Goal: Transaction & Acquisition: Purchase product/service

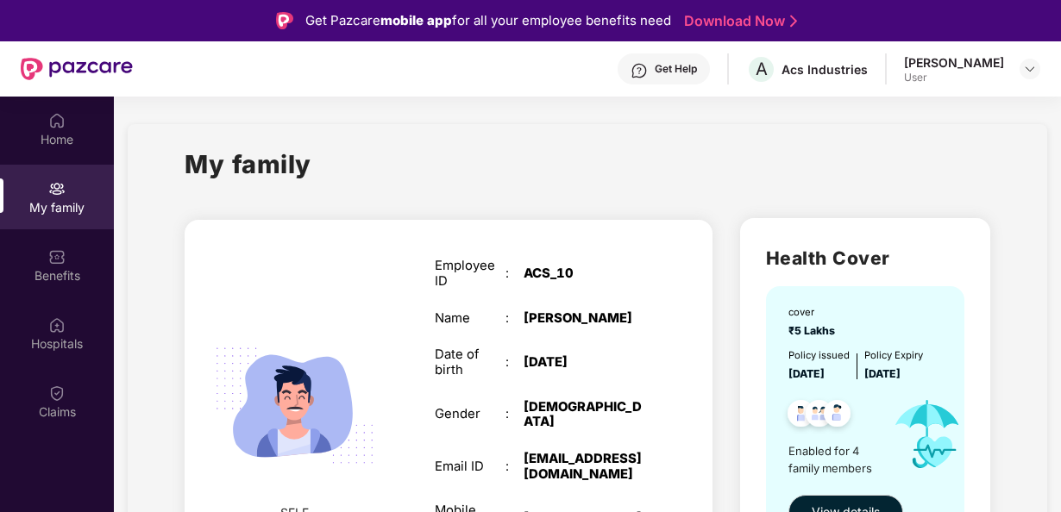
drag, startPoint x: 939, startPoint y: 376, endPoint x: 785, endPoint y: 372, distance: 153.6
click at [785, 372] on div "cover ₹5 Lakhs Policy issued [DATE] Policy Expiry [DATE] Enabled for 4 family m…" at bounding box center [865, 417] width 198 height 262
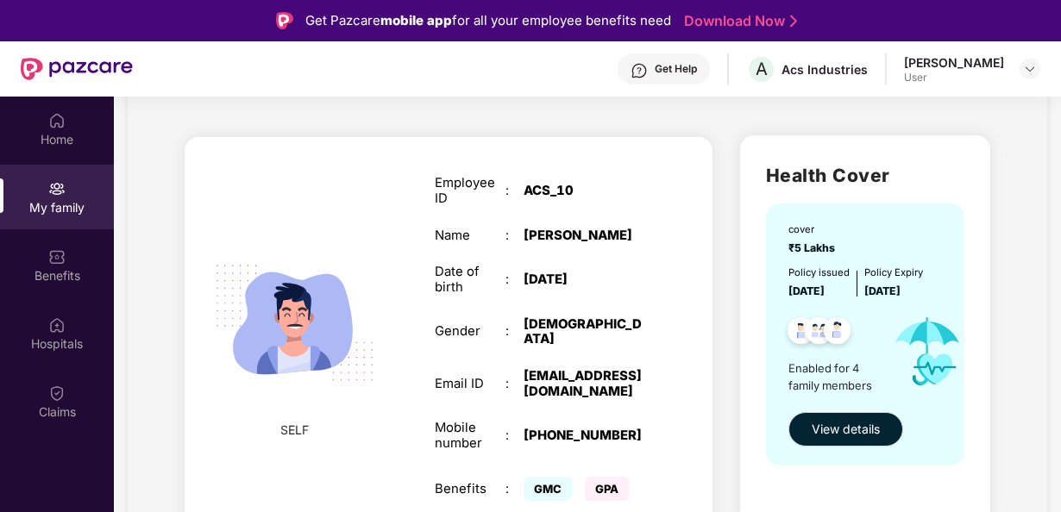
scroll to position [173, 0]
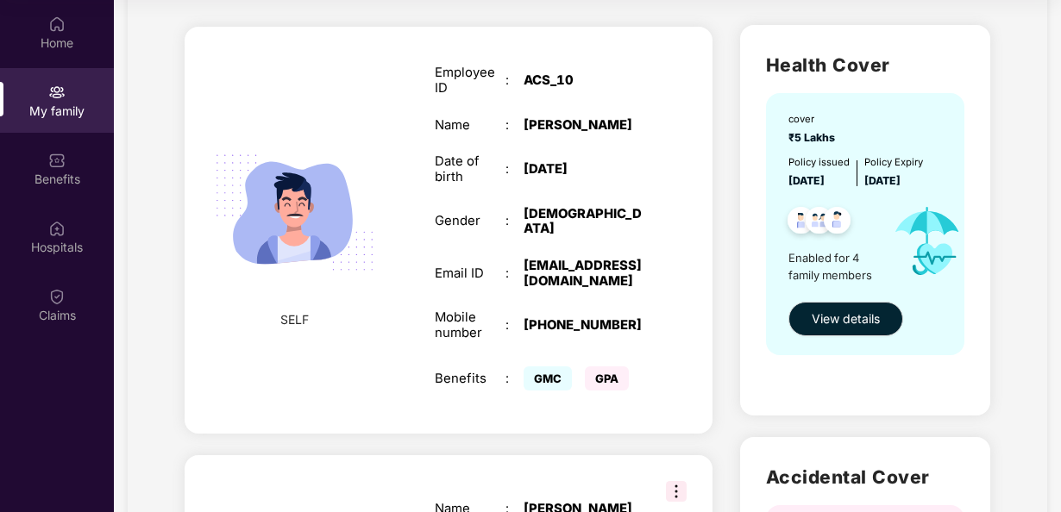
scroll to position [0, 0]
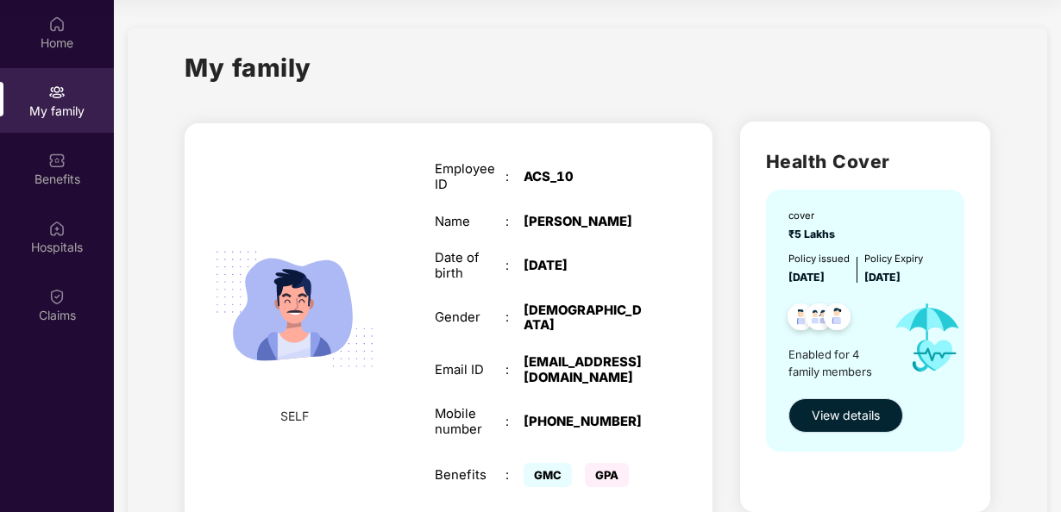
click at [850, 412] on span "View details" at bounding box center [846, 415] width 68 height 19
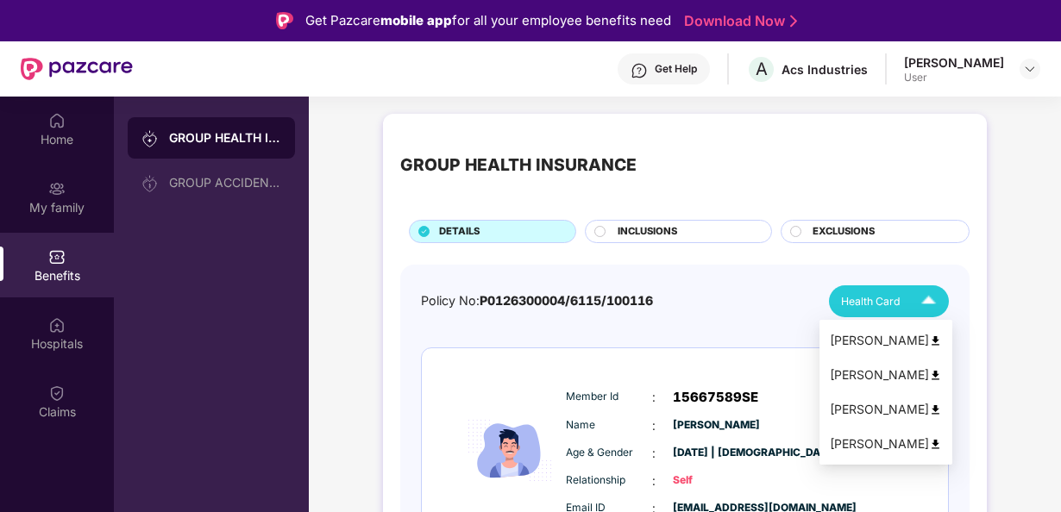
click at [925, 299] on img at bounding box center [929, 301] width 30 height 30
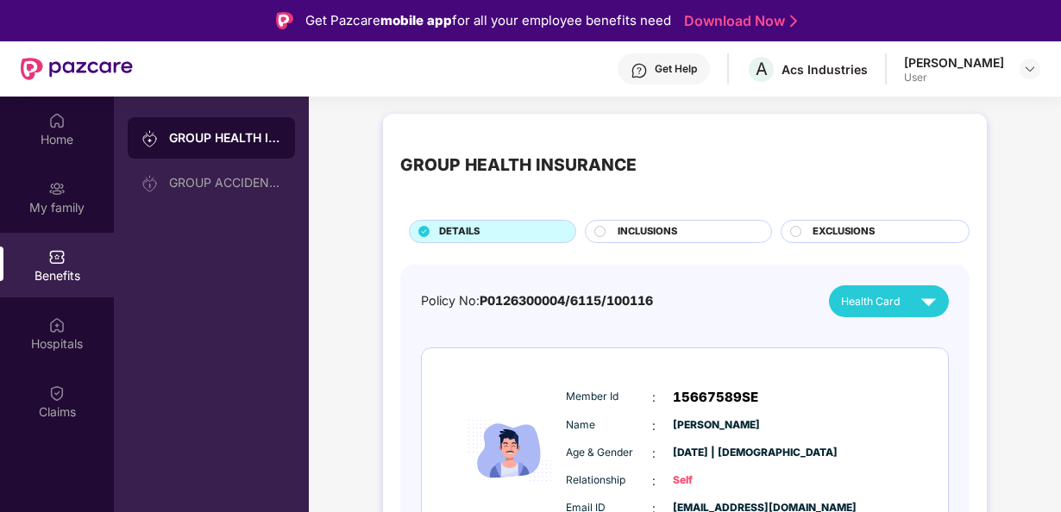
click at [761, 316] on div "Policy No: P0126300004/6115/100116 Health Card" at bounding box center [685, 302] width 528 height 32
click at [248, 176] on div "GROUP ACCIDENTAL INSURANCE" at bounding box center [225, 183] width 112 height 14
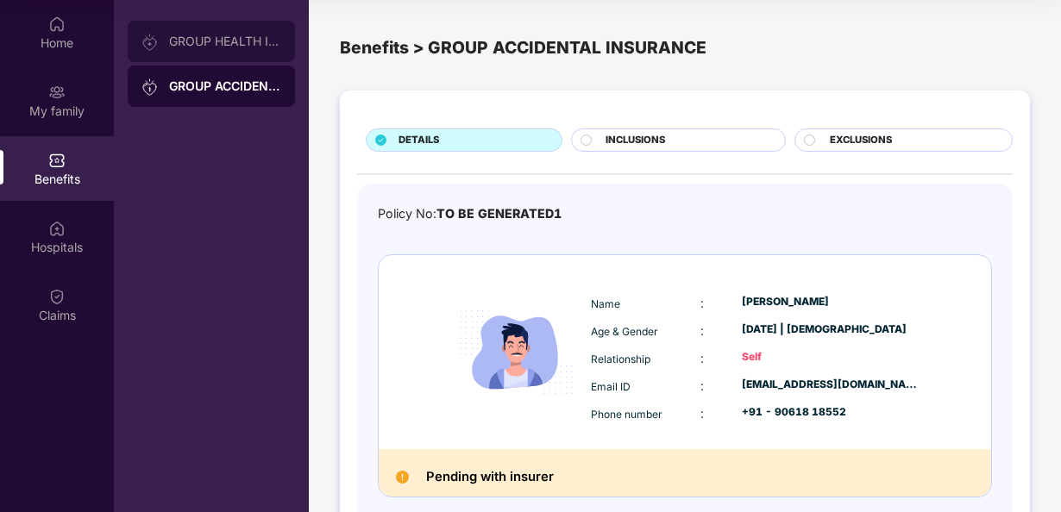
click at [217, 49] on div "GROUP HEALTH INSURANCE" at bounding box center [211, 41] width 167 height 41
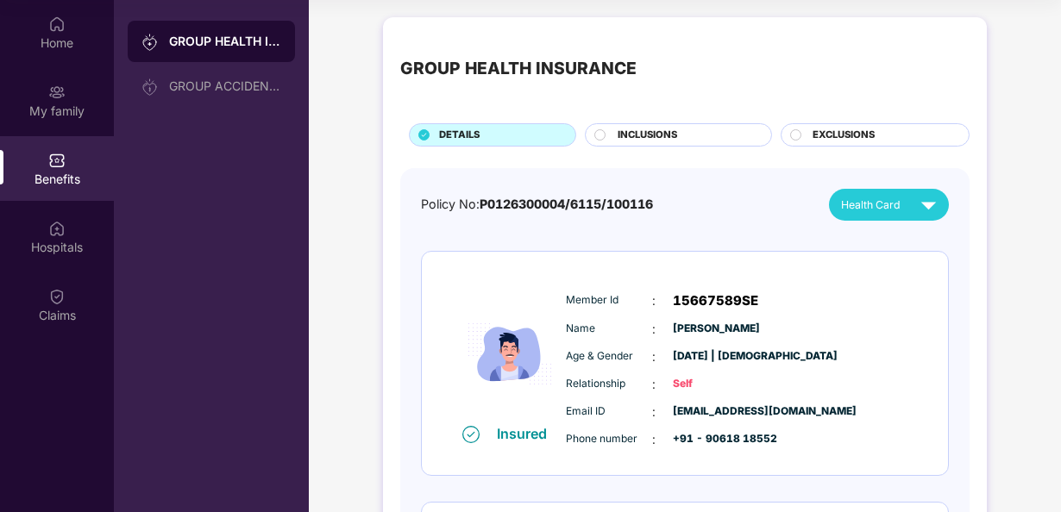
click at [940, 205] on img at bounding box center [929, 205] width 30 height 30
click at [929, 209] on img at bounding box center [929, 205] width 30 height 30
click at [752, 282] on div "Member Id : 15667589SE Name : [PERSON_NAME] Age & Gender : [DATE] | [DEMOGRAPHI…" at bounding box center [737, 370] width 351 height 176
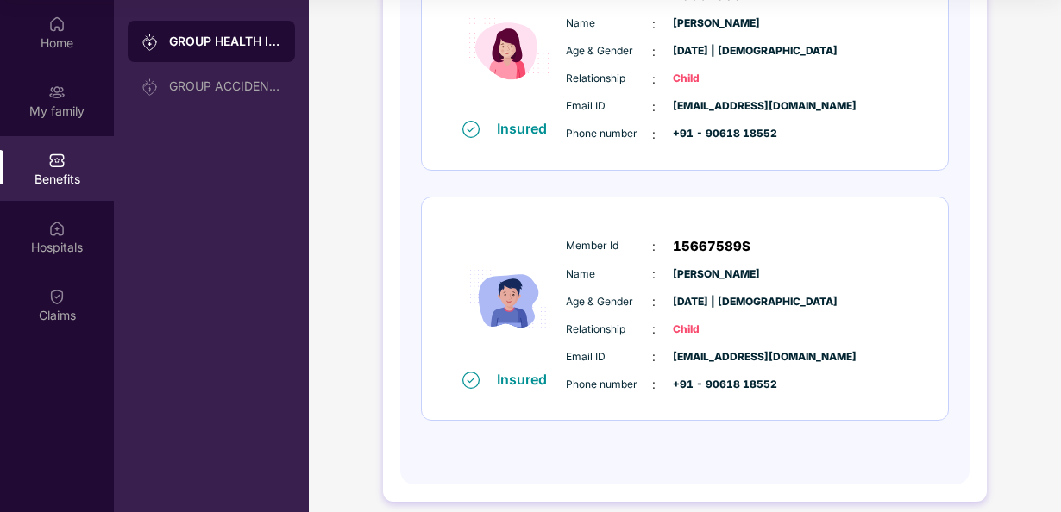
scroll to position [820, 0]
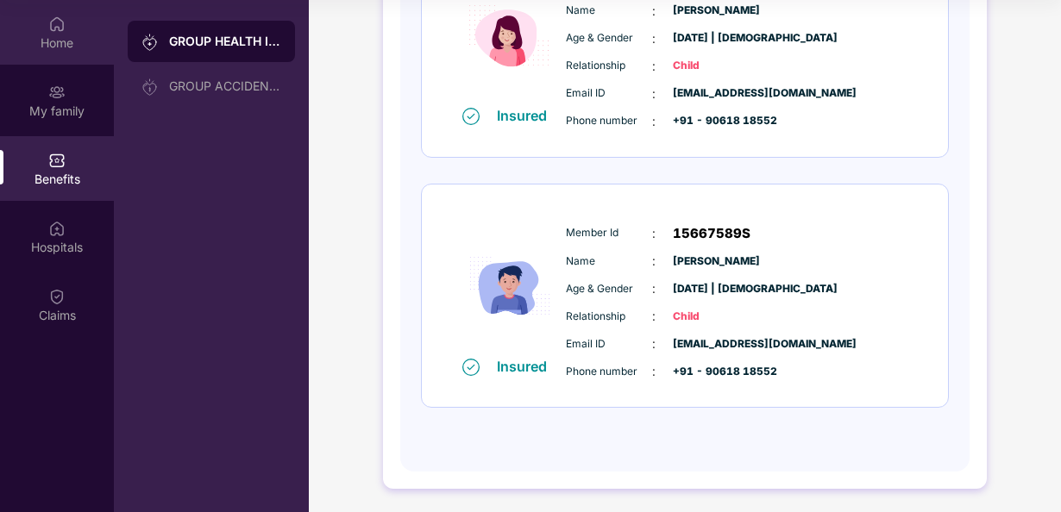
click at [61, 41] on div "Home" at bounding box center [57, 43] width 114 height 17
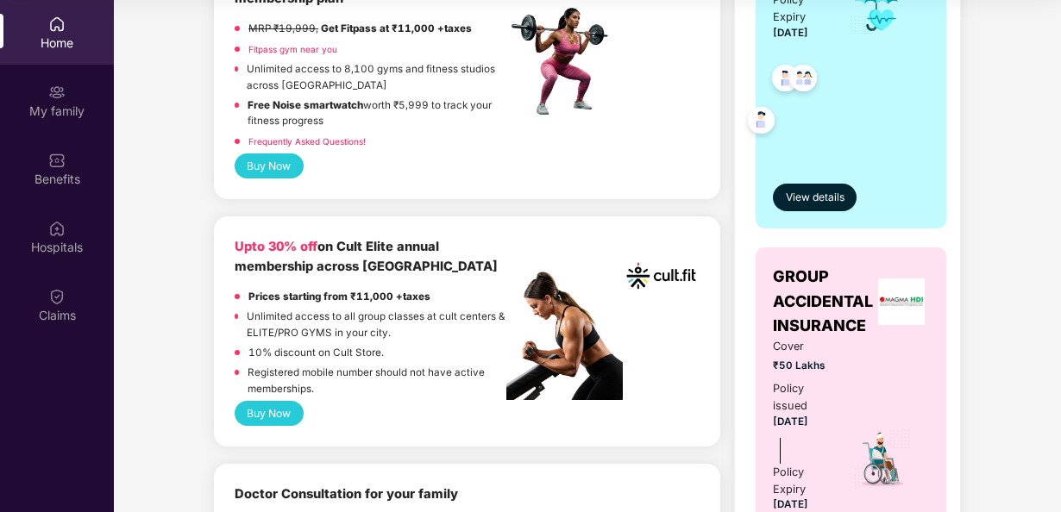
scroll to position [604, 0]
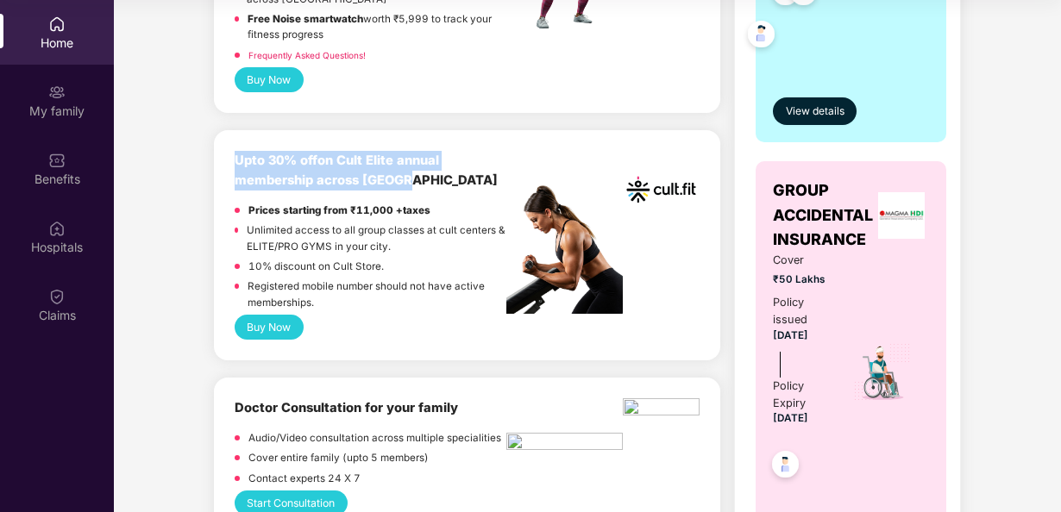
drag, startPoint x: 236, startPoint y: 159, endPoint x: 412, endPoint y: 179, distance: 177.2
click at [412, 179] on div "Upto 30% off on Cult Elite annual membership across [GEOGRAPHIC_DATA]" at bounding box center [371, 171] width 272 height 40
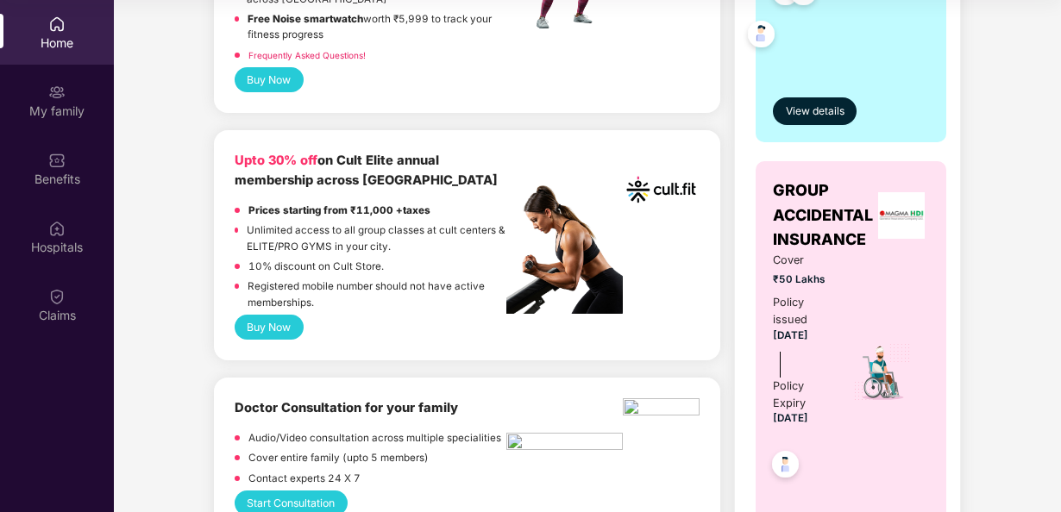
drag, startPoint x: 412, startPoint y: 179, endPoint x: 443, endPoint y: 210, distance: 42.7
click at [443, 210] on div "Prices starting from ₹11,000 +taxes" at bounding box center [371, 213] width 272 height 20
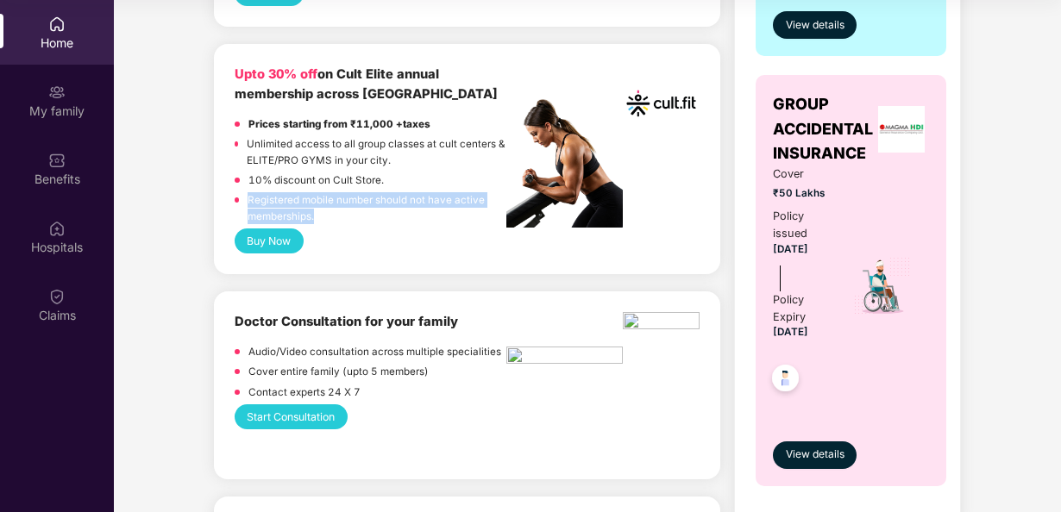
drag, startPoint x: 315, startPoint y: 216, endPoint x: 243, endPoint y: 207, distance: 72.1
click at [243, 207] on div "Registered mobile number should not have active memberships." at bounding box center [371, 210] width 272 height 36
drag, startPoint x: 243, startPoint y: 207, endPoint x: 410, endPoint y: 224, distance: 167.4
click at [410, 224] on div "Registered mobile number should not have active memberships." at bounding box center [377, 210] width 259 height 36
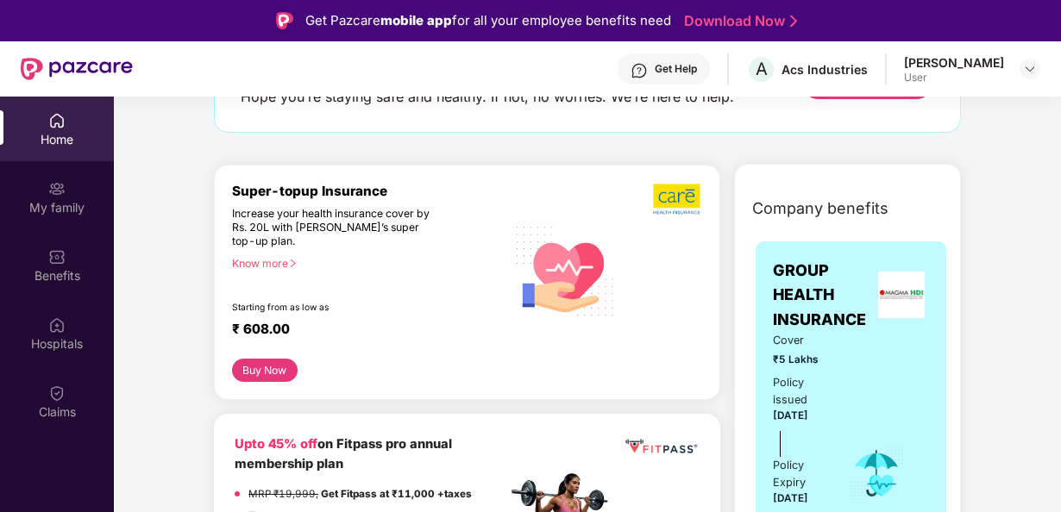
scroll to position [173, 0]
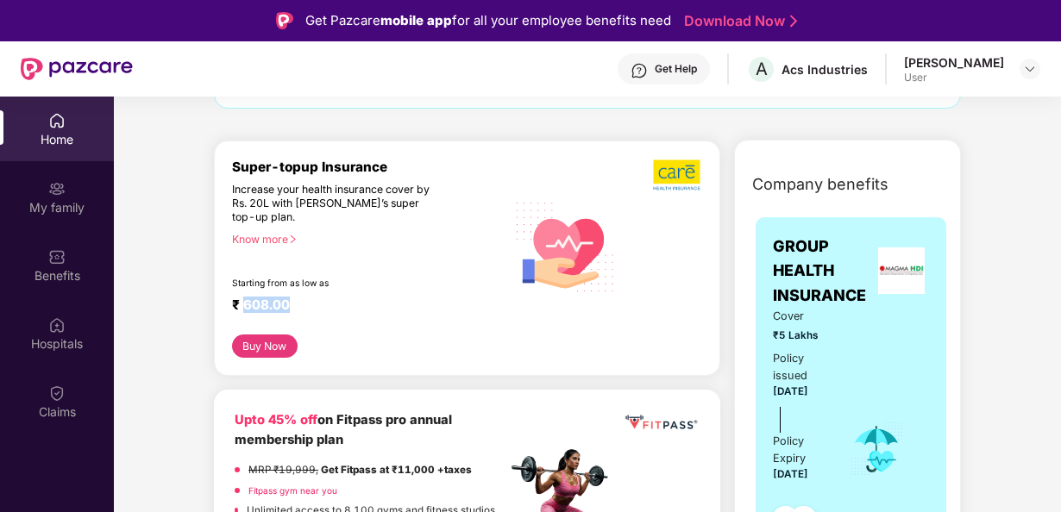
drag, startPoint x: 243, startPoint y: 304, endPoint x: 289, endPoint y: 299, distance: 46.0
click at [289, 299] on div "₹ 608.00" at bounding box center [360, 307] width 257 height 21
drag, startPoint x: 289, startPoint y: 299, endPoint x: 284, endPoint y: 204, distance: 94.2
click at [284, 204] on div "Increase your health insurance cover by Rs. 20L with [PERSON_NAME]’s super top-…" at bounding box center [332, 204] width 200 height 42
drag, startPoint x: 284, startPoint y: 204, endPoint x: 285, endPoint y: 237, distance: 32.8
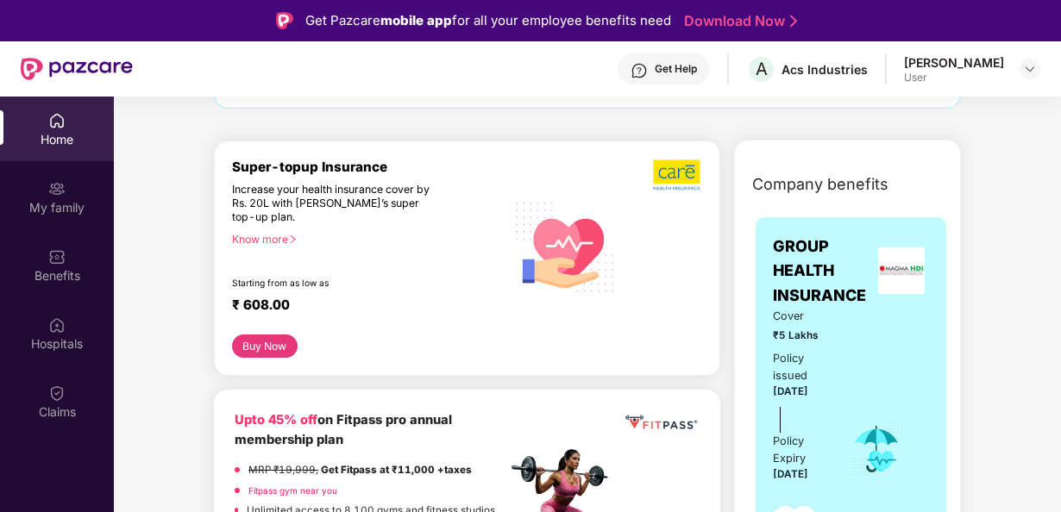
click at [285, 237] on div "Know more" at bounding box center [364, 239] width 264 height 12
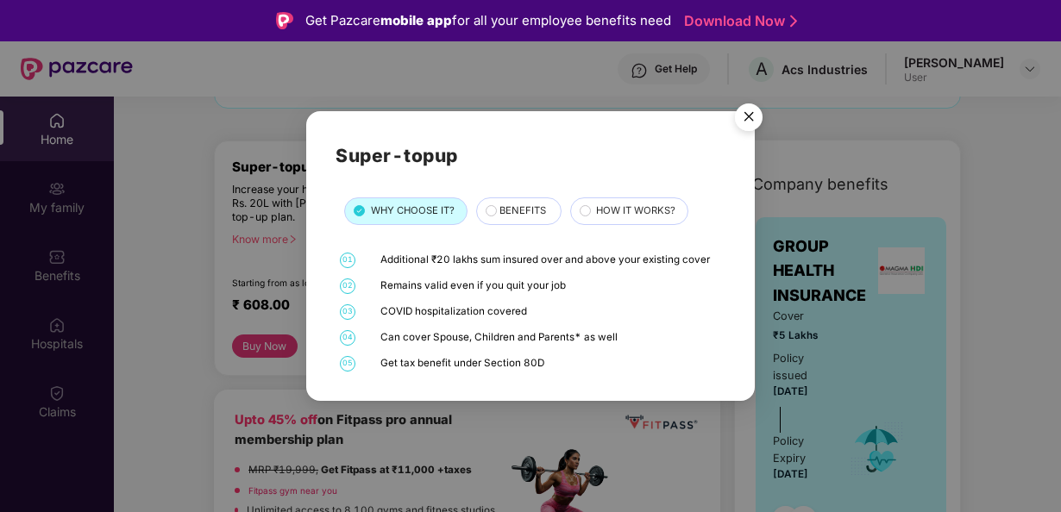
drag, startPoint x: 384, startPoint y: 285, endPoint x: 572, endPoint y: 285, distance: 188.1
click at [572, 285] on div "Remains valid even if you quit your job" at bounding box center [550, 287] width 341 height 16
drag, startPoint x: 441, startPoint y: 310, endPoint x: 544, endPoint y: 323, distance: 103.5
click at [544, 323] on div "01 Additional ₹20 lakhs sum insured over and above your existing cover 02 Remai…" at bounding box center [530, 312] width 389 height 119
drag, startPoint x: 388, startPoint y: 333, endPoint x: 615, endPoint y: 347, distance: 227.3
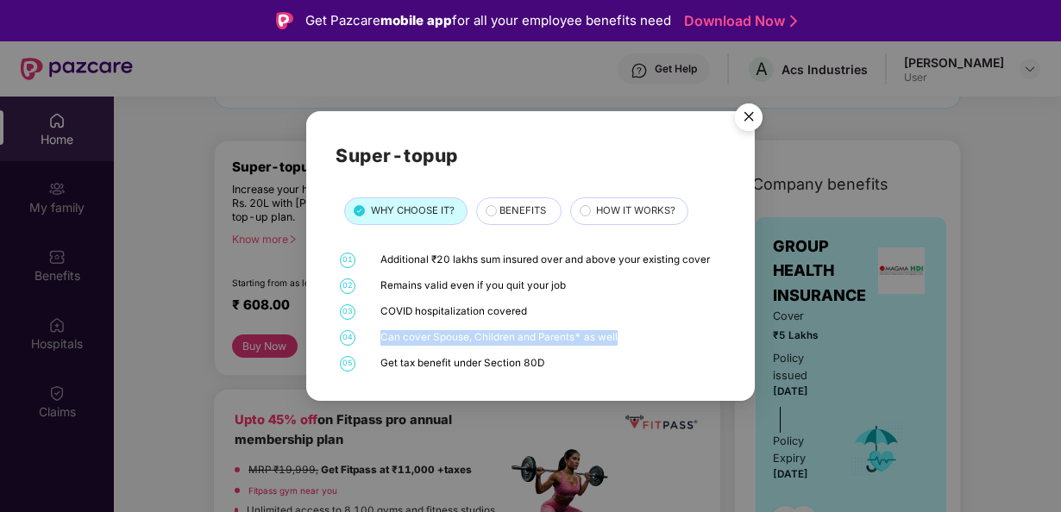
click at [615, 347] on div "01 Additional ₹20 lakhs sum insured over and above your existing cover 02 Remai…" at bounding box center [530, 312] width 389 height 119
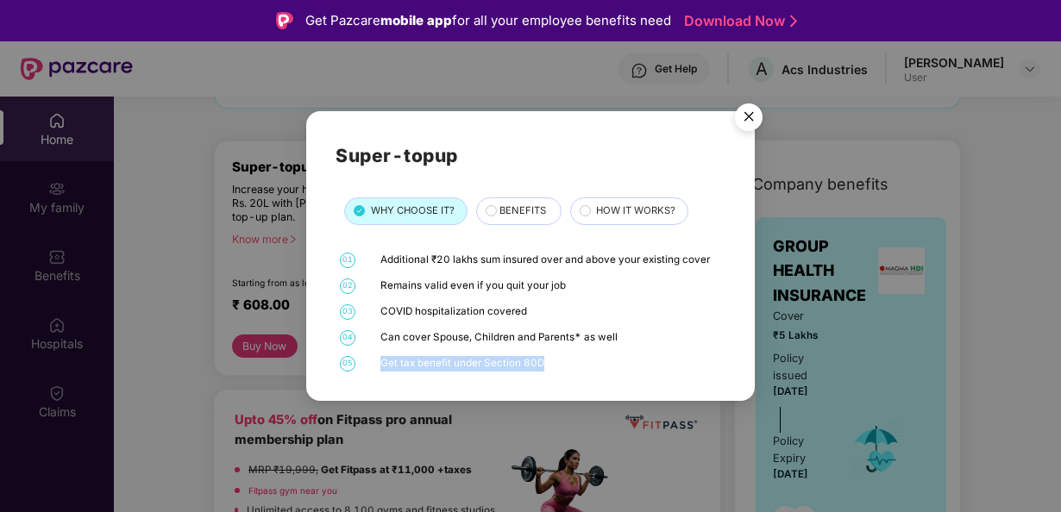
drag, startPoint x: 381, startPoint y: 364, endPoint x: 547, endPoint y: 364, distance: 165.7
click at [547, 364] on div "Get tax benefit under Section 80D" at bounding box center [550, 364] width 341 height 16
drag, startPoint x: 547, startPoint y: 364, endPoint x: 518, endPoint y: 209, distance: 158.0
click at [518, 209] on span "BENEFITS" at bounding box center [523, 212] width 47 height 16
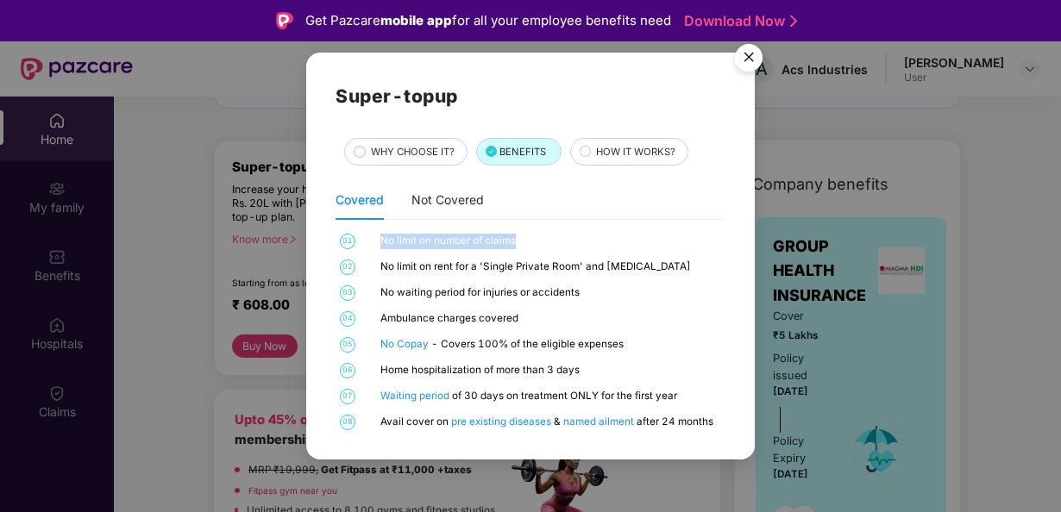
drag, startPoint x: 521, startPoint y: 243, endPoint x: 378, endPoint y: 239, distance: 143.3
click at [378, 239] on div "01 No limit on number of claims" at bounding box center [530, 242] width 389 height 16
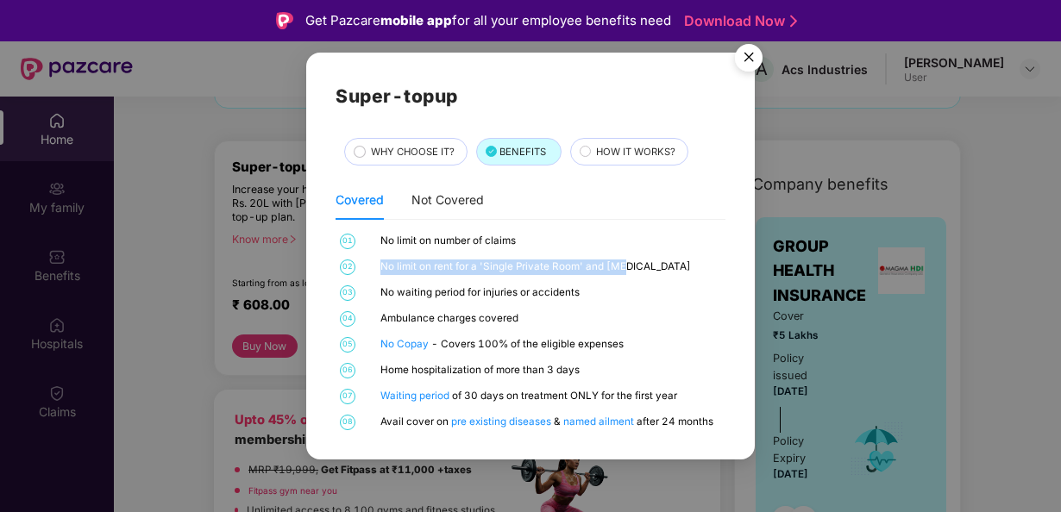
drag, startPoint x: 378, startPoint y: 239, endPoint x: 619, endPoint y: 274, distance: 244.2
click at [619, 274] on div "No limit on rent for a 'Single Private Room' and [MEDICAL_DATA]" at bounding box center [550, 268] width 341 height 16
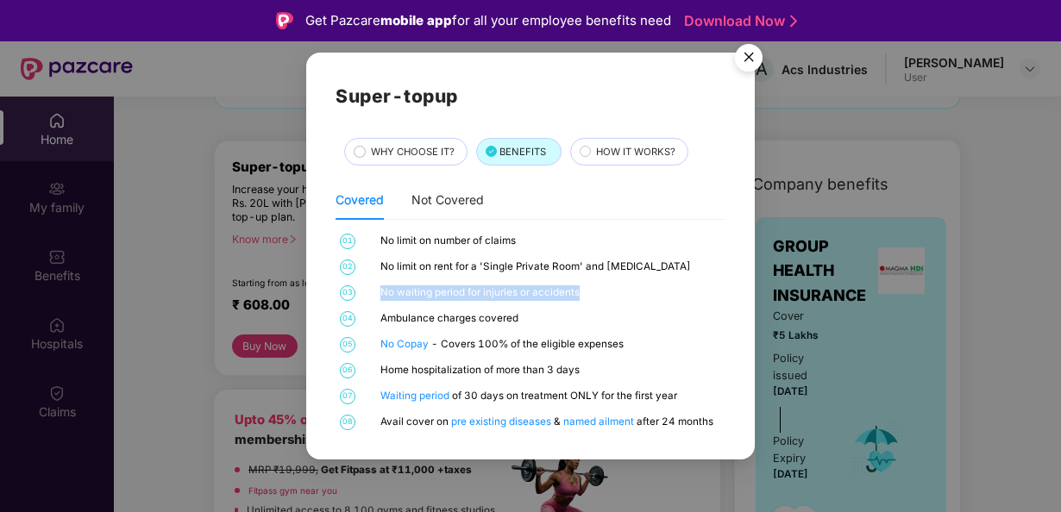
drag, startPoint x: 619, startPoint y: 274, endPoint x: 374, endPoint y: 293, distance: 245.8
click at [374, 293] on div "03 No waiting period for injuries or accidents" at bounding box center [530, 294] width 389 height 16
drag, startPoint x: 374, startPoint y: 293, endPoint x: 378, endPoint y: 323, distance: 29.5
click at [378, 323] on div "04 Ambulance charges covered" at bounding box center [530, 319] width 389 height 16
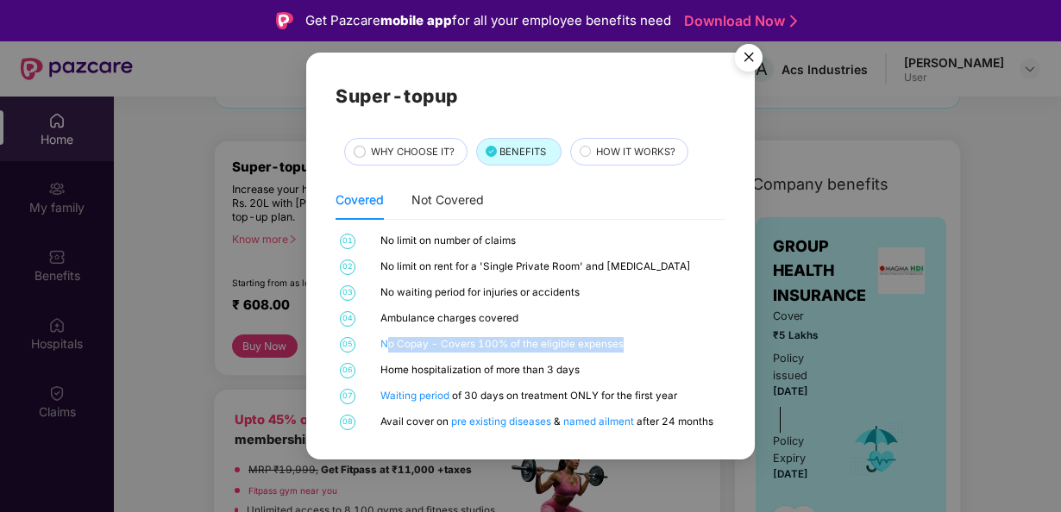
drag, startPoint x: 592, startPoint y: 349, endPoint x: 387, endPoint y: 343, distance: 205.4
click at [387, 343] on div "No Copay - Covers 100% of the eligible expenses" at bounding box center [550, 345] width 341 height 16
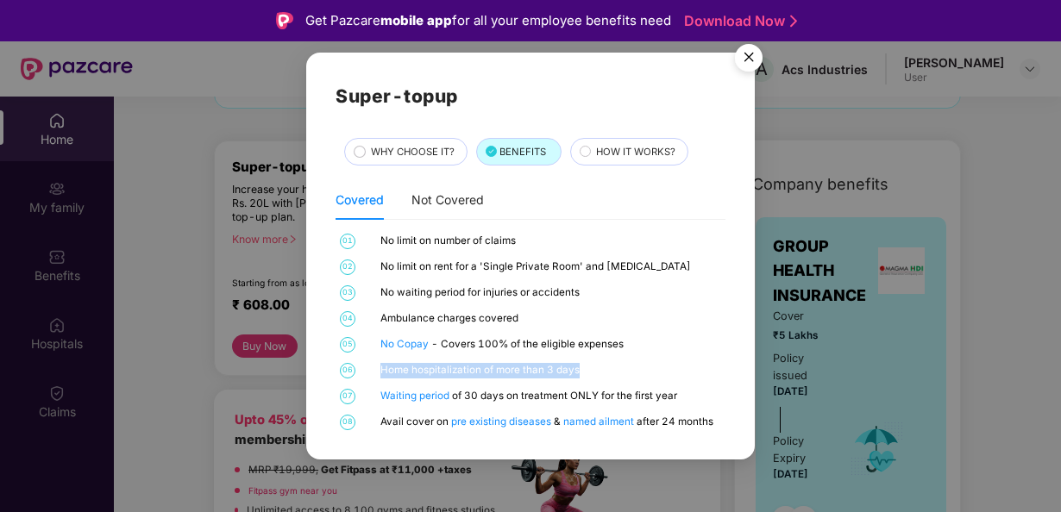
drag, startPoint x: 387, startPoint y: 343, endPoint x: 380, endPoint y: 374, distance: 31.8
click at [380, 374] on div "Home hospitalization of more than 3 days" at bounding box center [550, 371] width 341 height 16
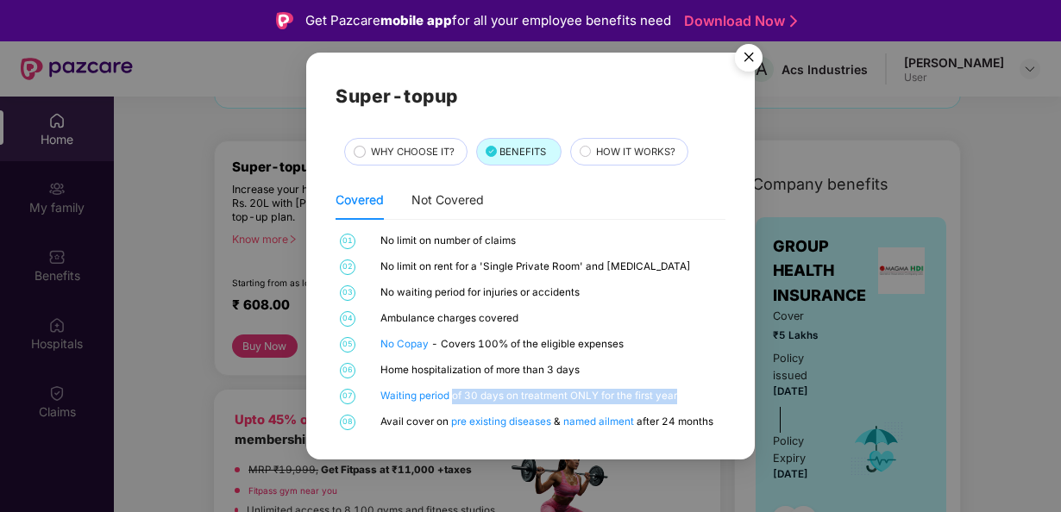
drag, startPoint x: 680, startPoint y: 397, endPoint x: 453, endPoint y: 395, distance: 226.9
click at [453, 395] on div "Waiting period of 30 days on treatment ONLY for the first year" at bounding box center [550, 397] width 341 height 16
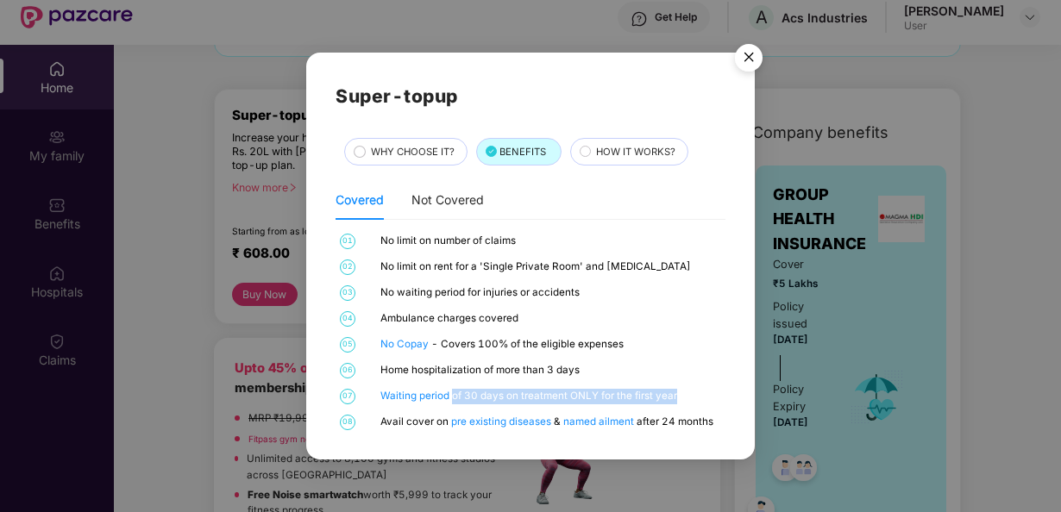
scroll to position [86, 0]
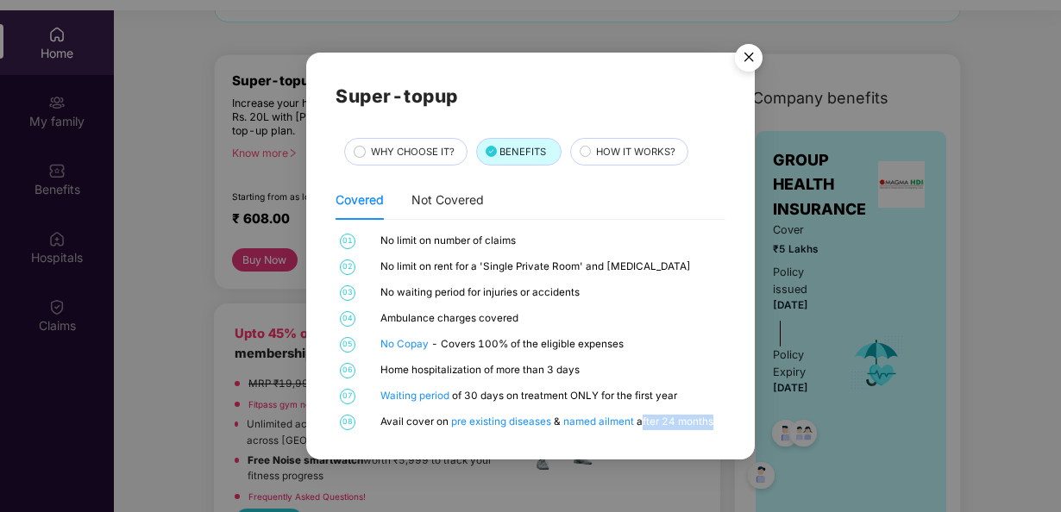
drag, startPoint x: 706, startPoint y: 424, endPoint x: 638, endPoint y: 419, distance: 68.4
click at [638, 419] on div "Avail cover on pre existing diseases & named ailment after 24 months" at bounding box center [550, 423] width 341 height 16
click at [632, 154] on span "HOW IT WORKS?" at bounding box center [635, 153] width 79 height 16
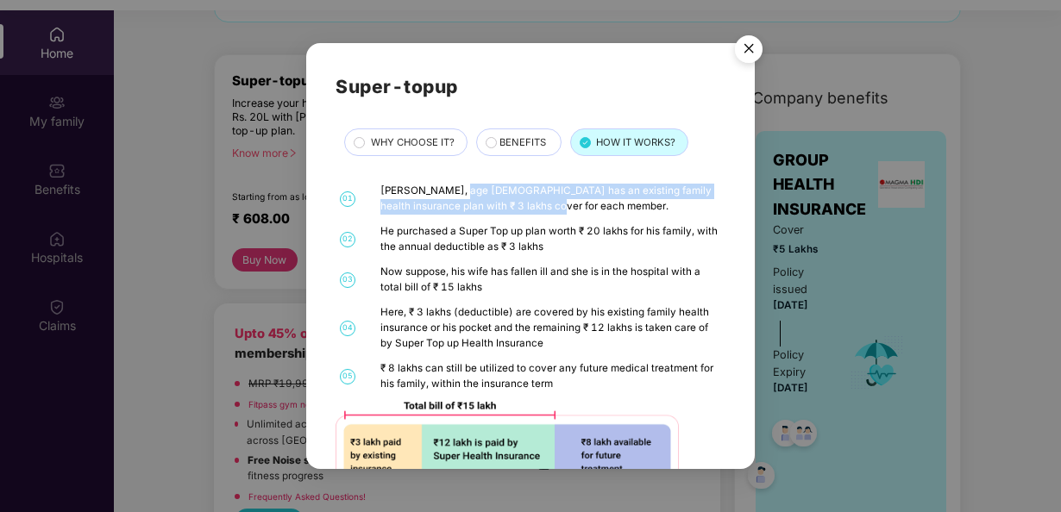
drag, startPoint x: 453, startPoint y: 192, endPoint x: 521, endPoint y: 217, distance: 72.9
click at [521, 217] on div "01 [PERSON_NAME], age [DEMOGRAPHIC_DATA] has an existing family health insuranc…" at bounding box center [530, 345] width 389 height 322
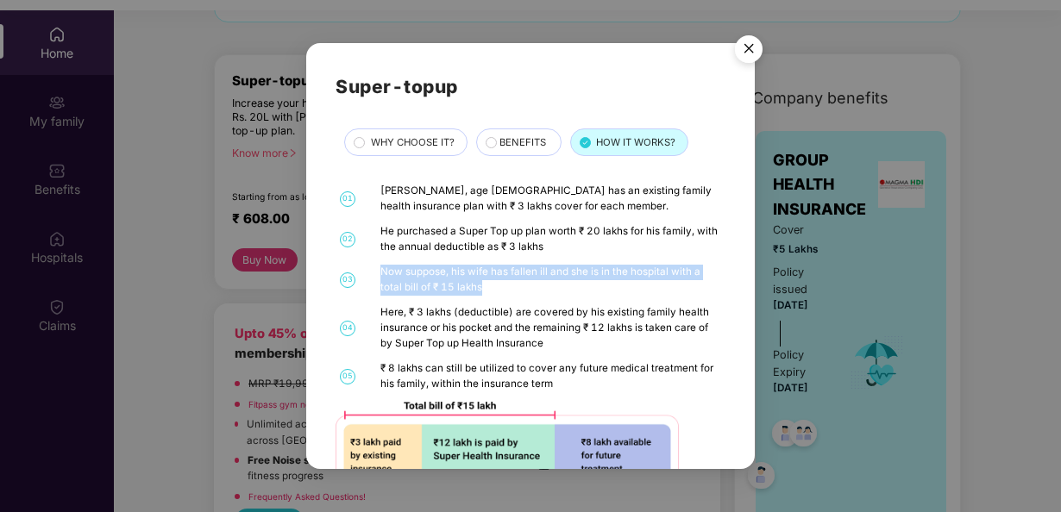
drag, startPoint x: 521, startPoint y: 217, endPoint x: 380, endPoint y: 263, distance: 148.7
click at [380, 263] on div "01 [PERSON_NAME], age [DEMOGRAPHIC_DATA] has an existing family health insuranc…" at bounding box center [530, 345] width 389 height 322
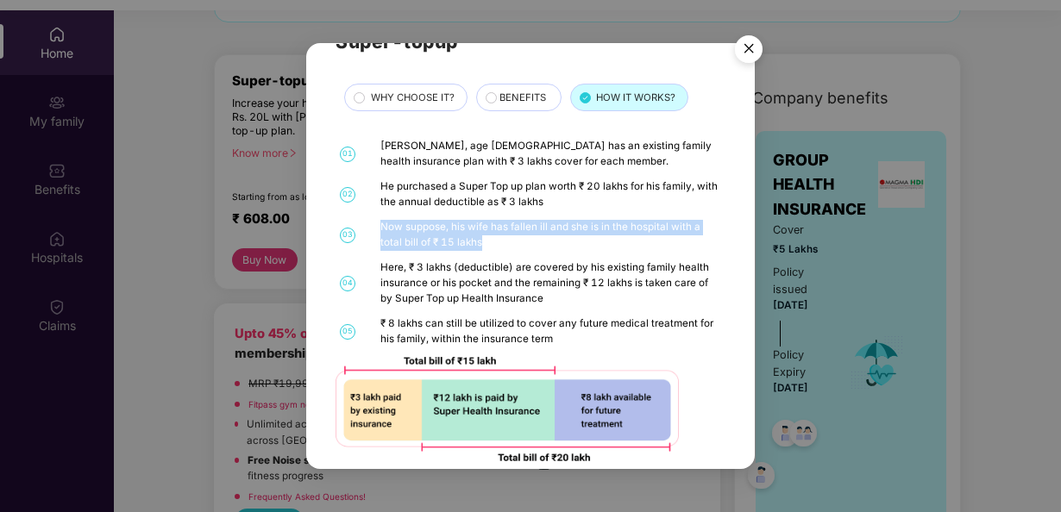
scroll to position [66, 0]
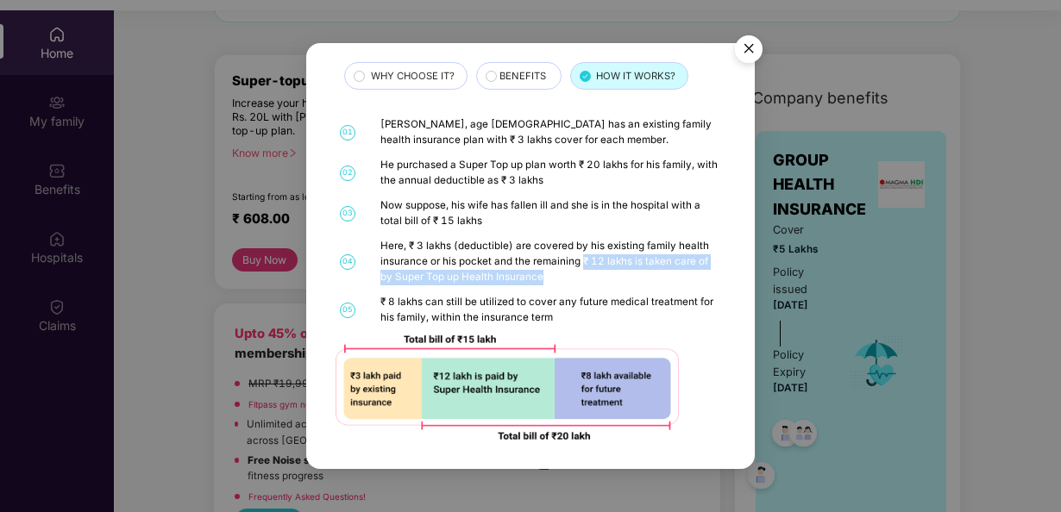
drag, startPoint x: 582, startPoint y: 262, endPoint x: 630, endPoint y: 274, distance: 49.8
click at [630, 274] on div "Here, ₹ 3 lakhs (deductible) are covered by his existing family health insuranc…" at bounding box center [550, 262] width 341 height 46
drag, startPoint x: 630, startPoint y: 274, endPoint x: 575, endPoint y: 269, distance: 54.6
click at [575, 269] on div "Here, ₹ 3 lakhs (deductible) are covered by his existing family health insuranc…" at bounding box center [550, 262] width 341 height 46
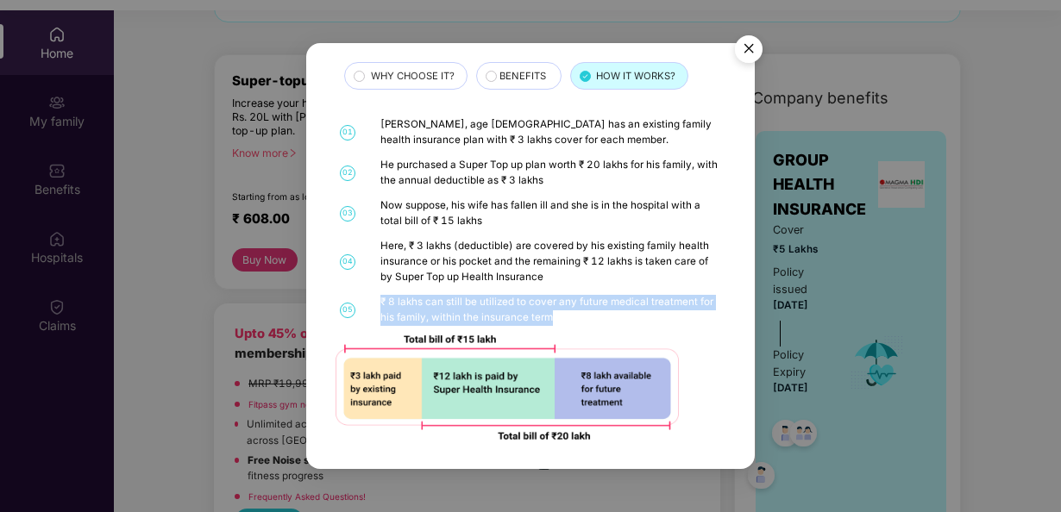
drag, startPoint x: 426, startPoint y: 309, endPoint x: 564, endPoint y: 316, distance: 138.2
click at [564, 316] on div "₹ 8 lakhs can still be utilized to cover any future medical treatment for his f…" at bounding box center [550, 310] width 341 height 30
drag, startPoint x: 564, startPoint y: 316, endPoint x: 599, endPoint y: 328, distance: 36.6
click at [599, 328] on div "01 [PERSON_NAME], age [DEMOGRAPHIC_DATA] has an existing family health insuranc…" at bounding box center [530, 278] width 389 height 322
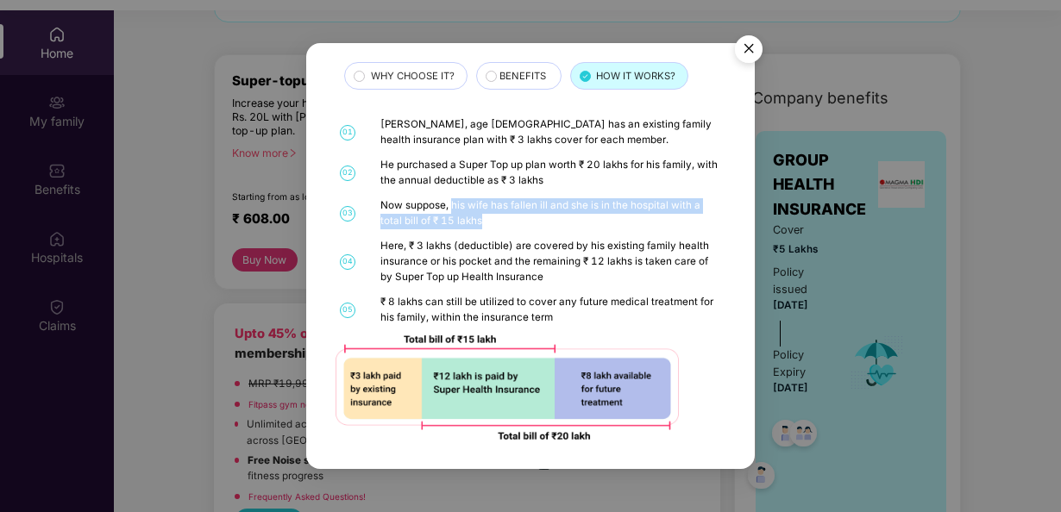
drag, startPoint x: 450, startPoint y: 208, endPoint x: 497, endPoint y: 219, distance: 47.9
click at [497, 219] on div "Now suppose, his wife has fallen ill and she is in the hospital with a total bi…" at bounding box center [550, 213] width 341 height 30
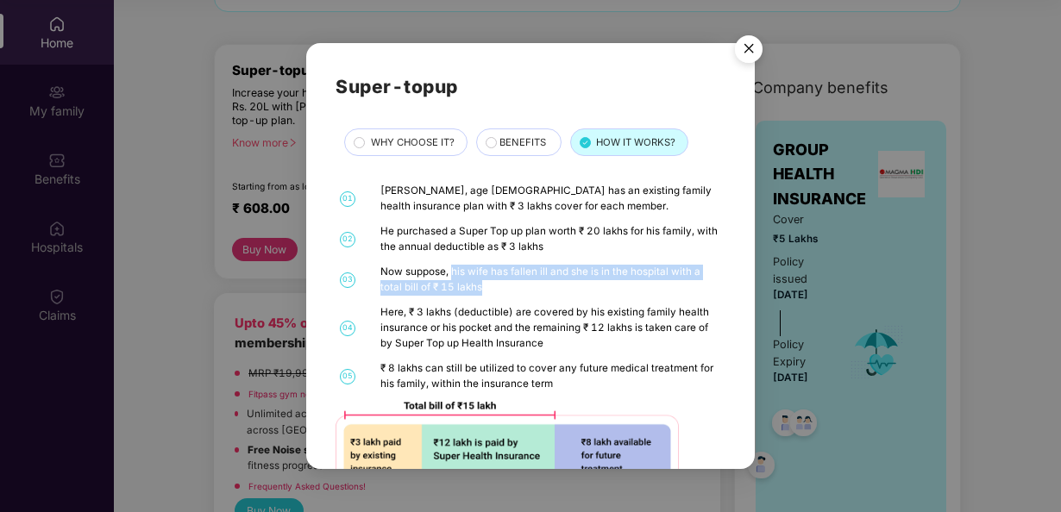
scroll to position [0, 0]
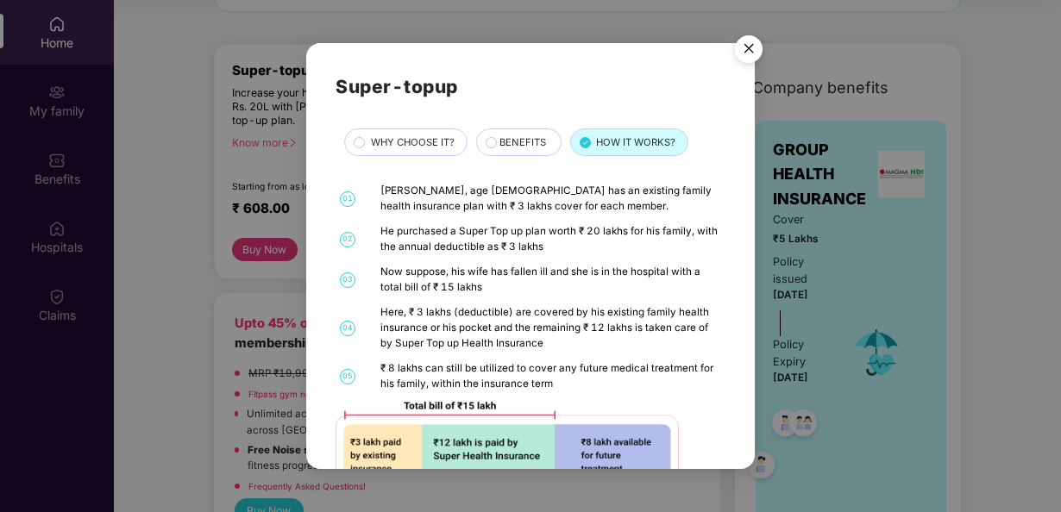
click at [512, 141] on span "BENEFITS" at bounding box center [523, 143] width 47 height 16
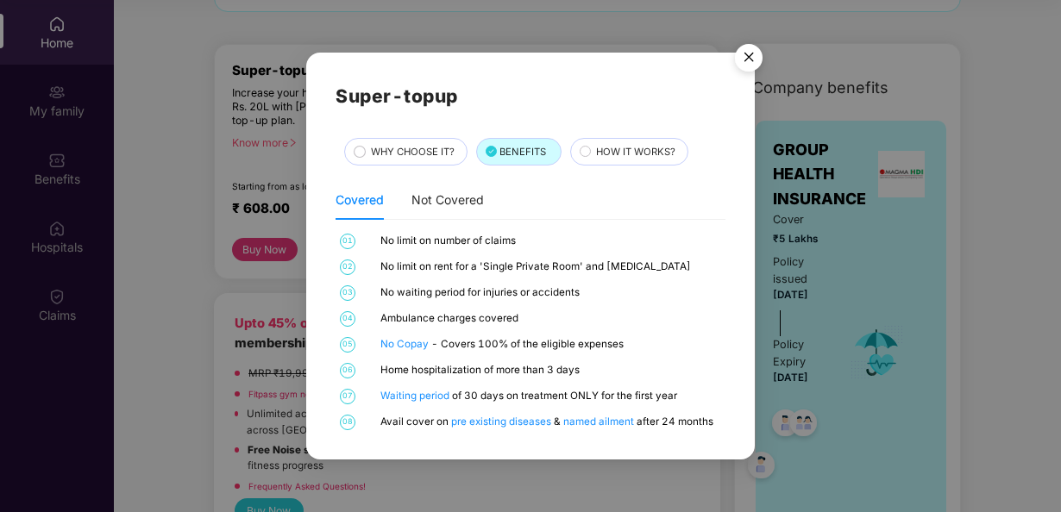
click at [752, 65] on img "Close" at bounding box center [749, 60] width 48 height 48
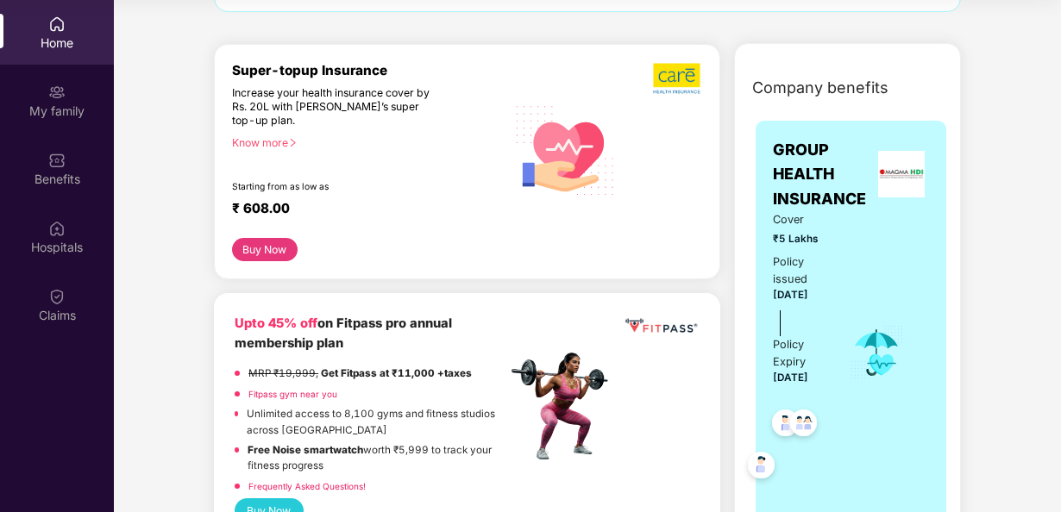
click at [261, 252] on button "Buy Now" at bounding box center [265, 249] width 66 height 23
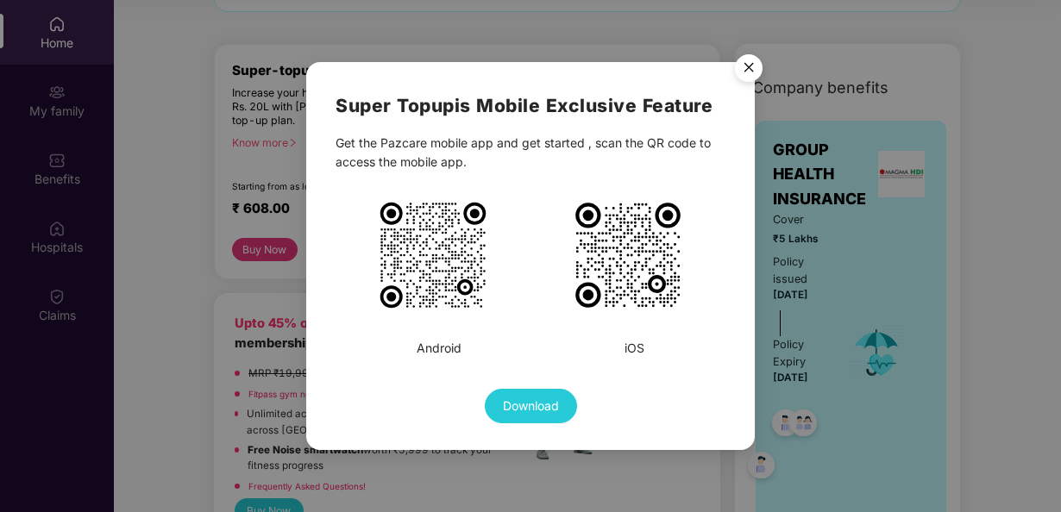
drag, startPoint x: 752, startPoint y: 74, endPoint x: 706, endPoint y: 105, distance: 56.0
click at [752, 74] on img "Close" at bounding box center [749, 71] width 48 height 48
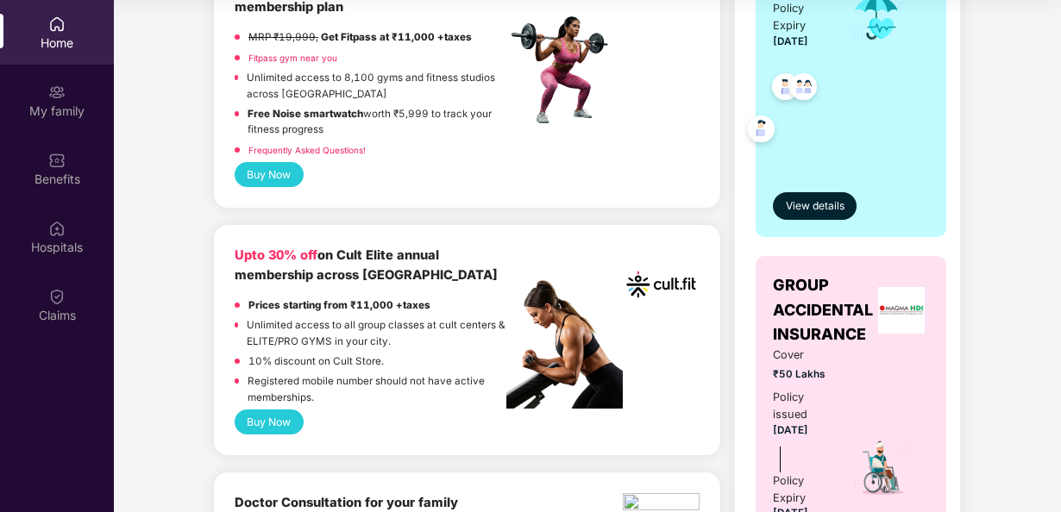
scroll to position [690, 0]
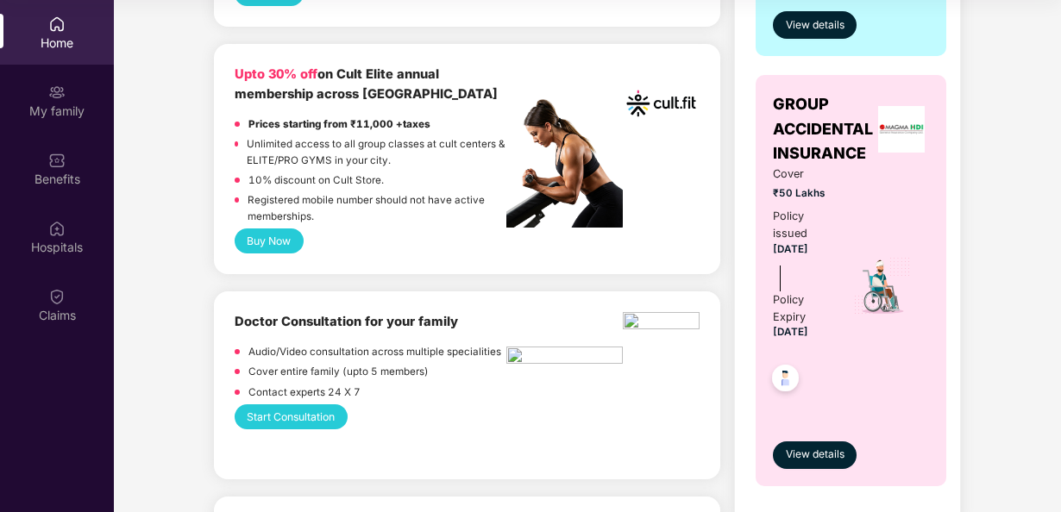
click at [261, 242] on button "Buy Now" at bounding box center [269, 241] width 69 height 25
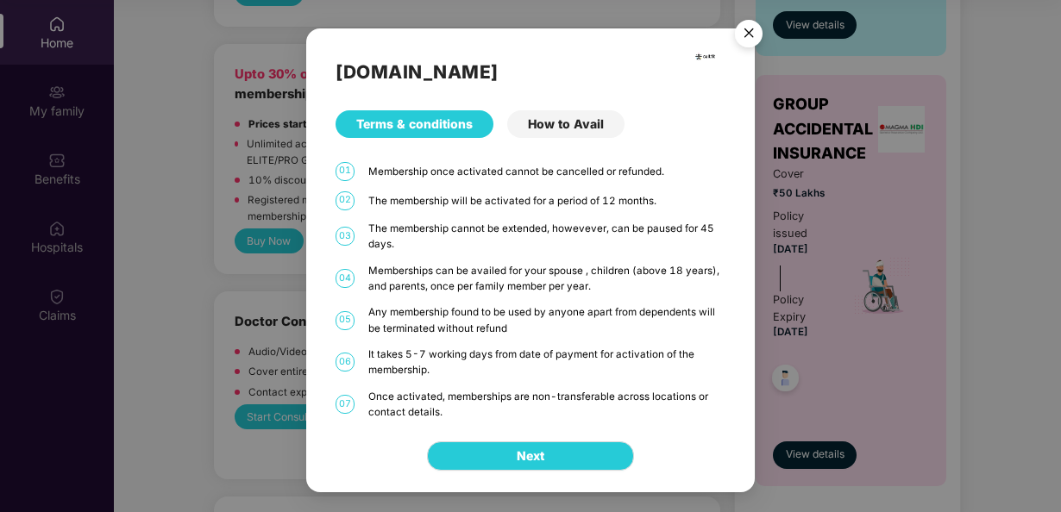
click at [751, 28] on img "Close" at bounding box center [749, 36] width 48 height 48
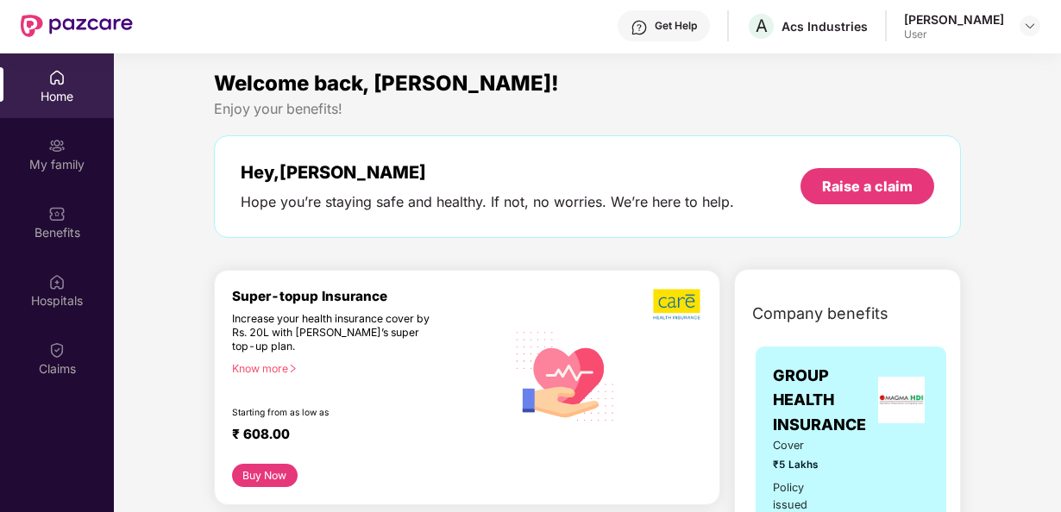
scroll to position [0, 0]
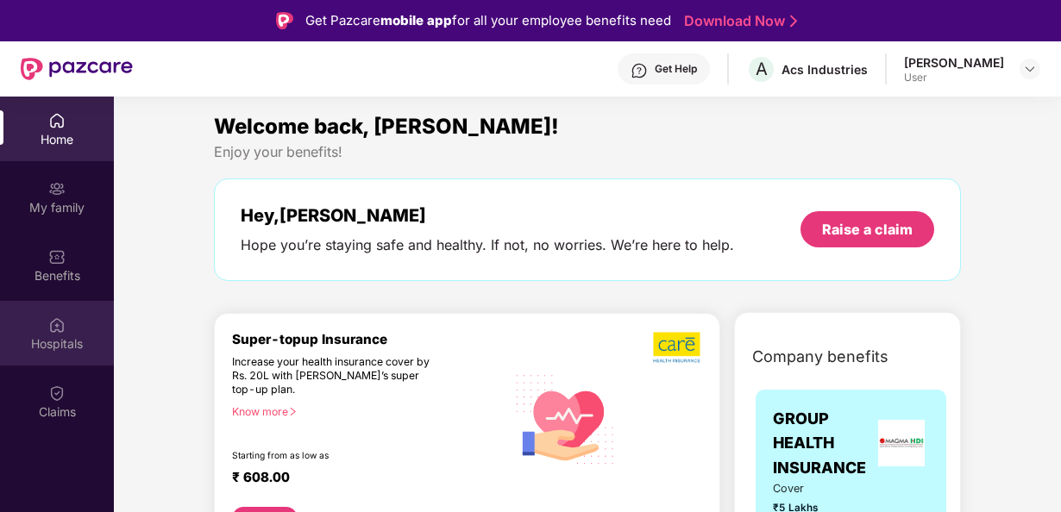
click at [64, 327] on img at bounding box center [56, 325] width 17 height 17
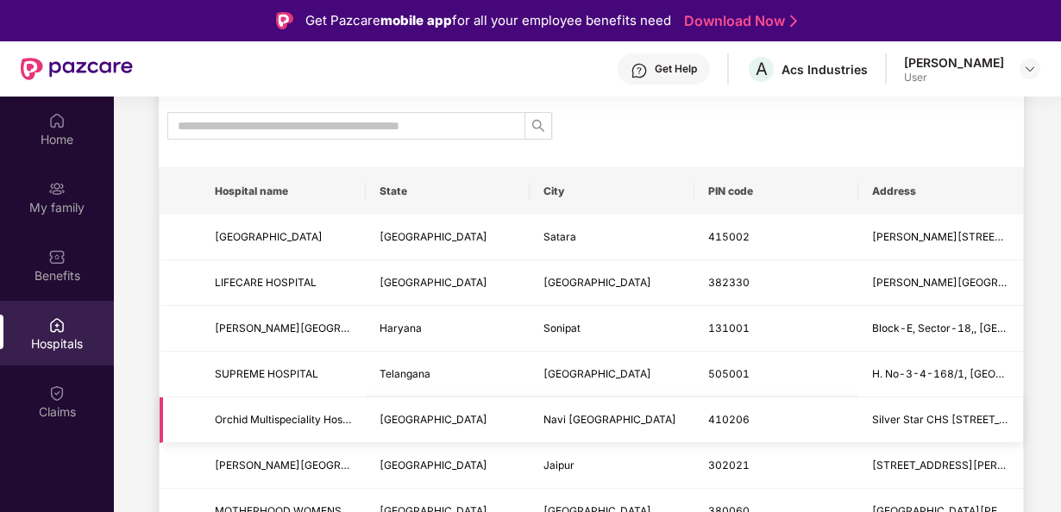
scroll to position [86, 0]
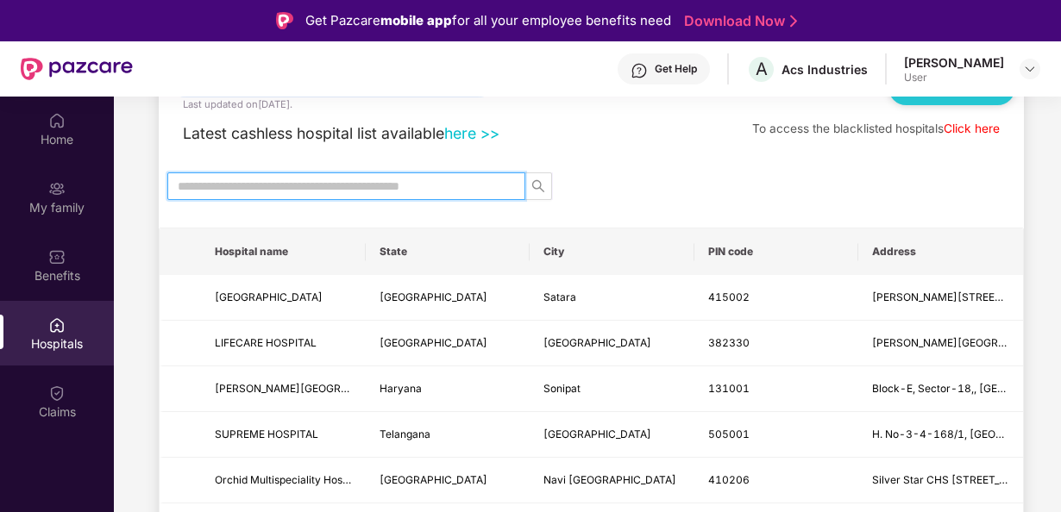
click at [460, 192] on input "text" at bounding box center [340, 186] width 324 height 19
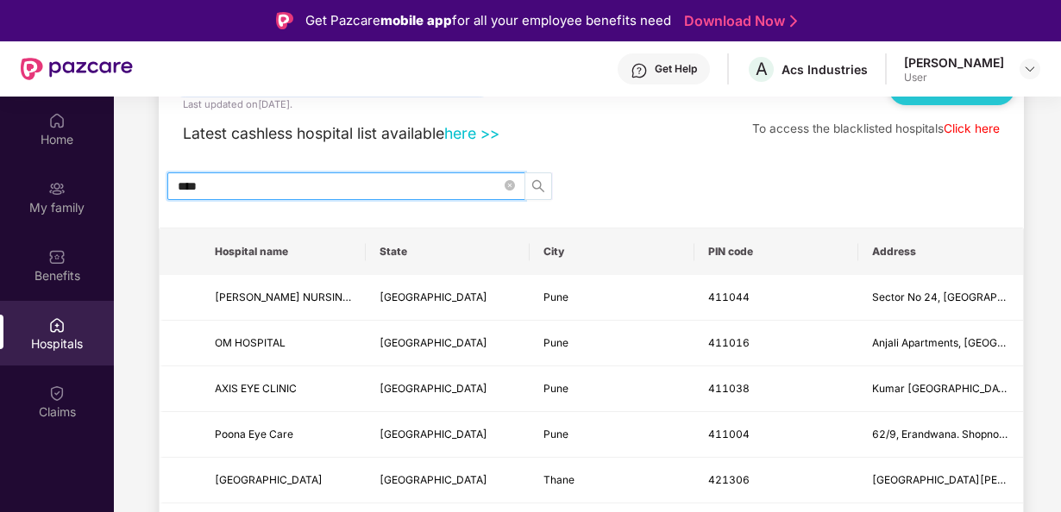
click at [537, 192] on icon "search" at bounding box center [538, 186] width 14 height 14
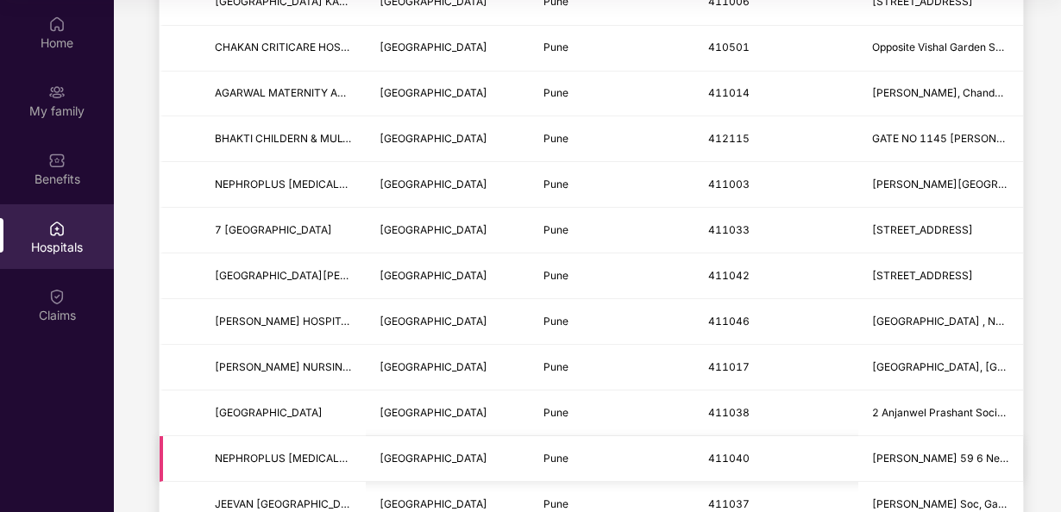
scroll to position [2130, 0]
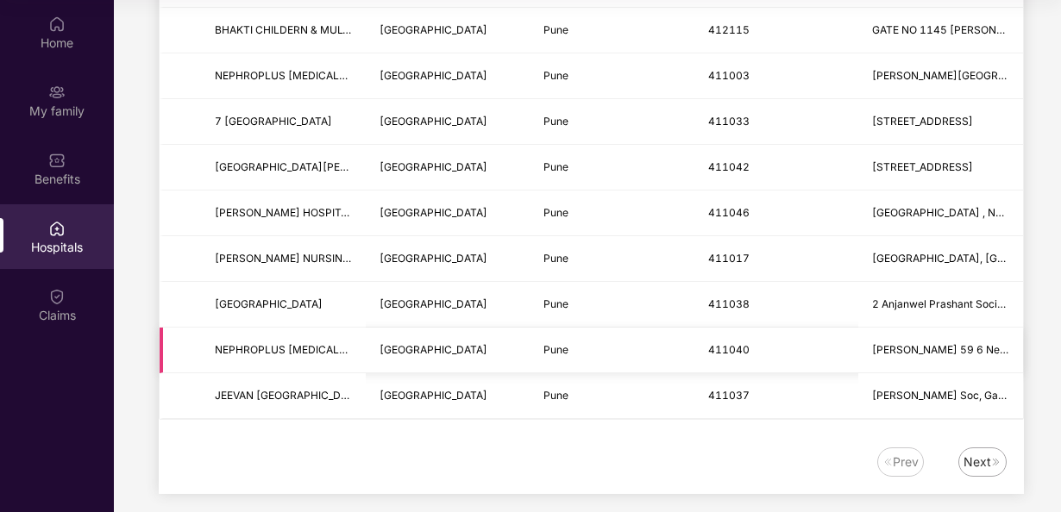
type input "****"
drag, startPoint x: 919, startPoint y: 335, endPoint x: 1013, endPoint y: 330, distance: 94.2
click at [1013, 330] on td "[PERSON_NAME] 59 6 Near [GEOGRAPHIC_DATA], [GEOGRAPHIC_DATA] [GEOGRAPHIC_DATA]" at bounding box center [940, 351] width 165 height 46
click at [996, 457] on img at bounding box center [996, 462] width 10 height 10
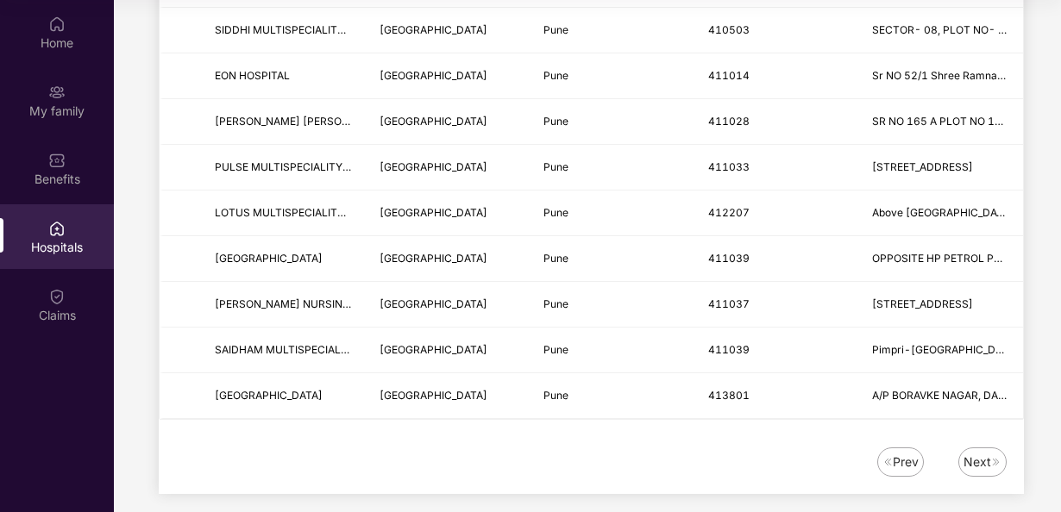
click at [980, 448] on div "Next" at bounding box center [983, 462] width 48 height 29
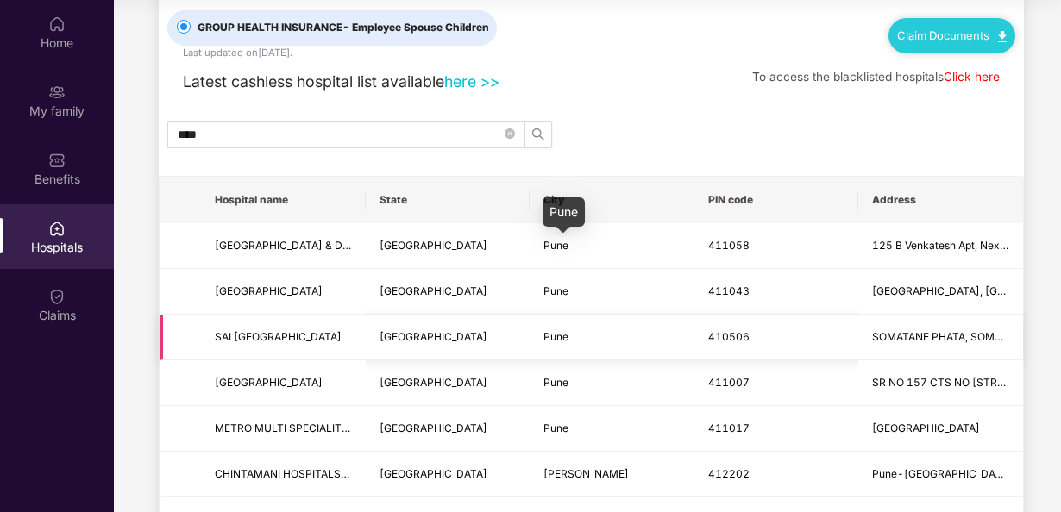
scroll to position [0, 0]
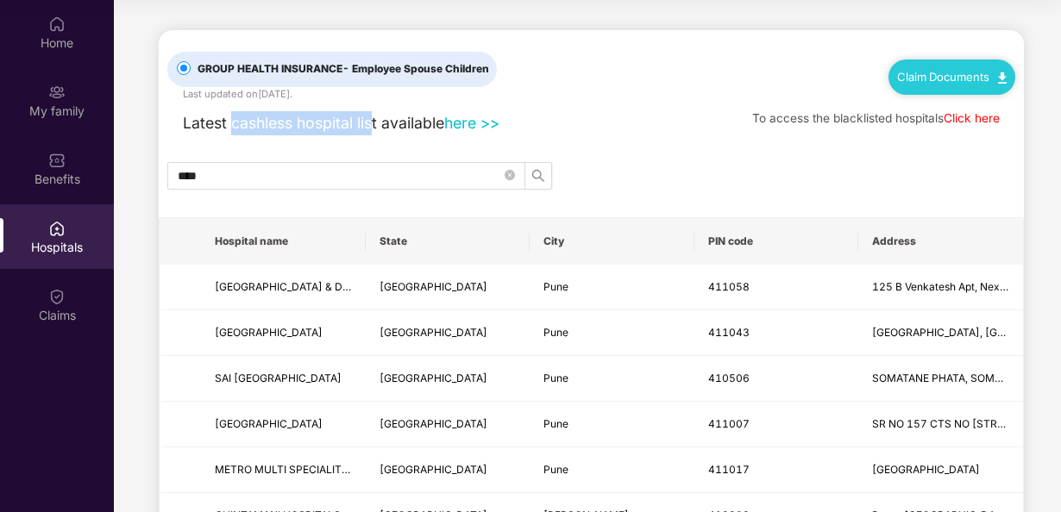
drag, startPoint x: 233, startPoint y: 128, endPoint x: 378, endPoint y: 126, distance: 145.0
click at [378, 126] on span "Latest cashless hospital list available" at bounding box center [313, 123] width 261 height 18
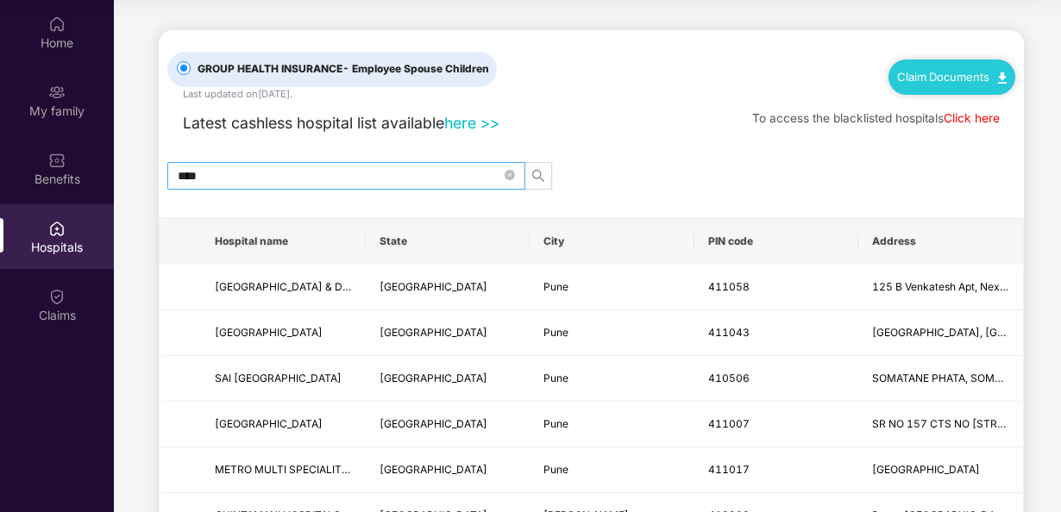
drag, startPoint x: 378, startPoint y: 126, endPoint x: 412, endPoint y: 173, distance: 58.0
click at [412, 173] on input "****" at bounding box center [340, 176] width 324 height 19
click at [512, 174] on icon "close-circle" at bounding box center [510, 175] width 10 height 10
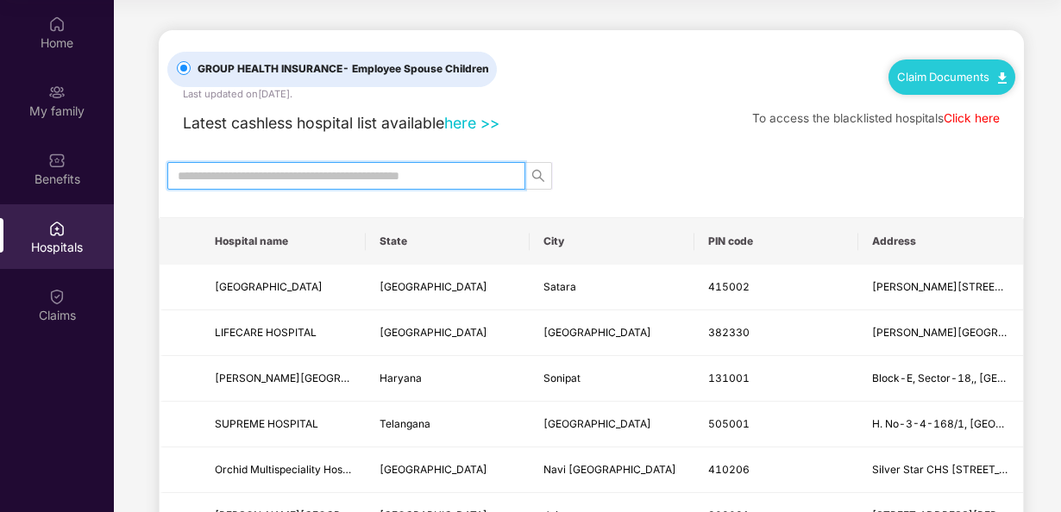
click at [632, 119] on div "Latest cashless hospital list available here >> To access the blacklisted hospi…" at bounding box center [591, 119] width 848 height 33
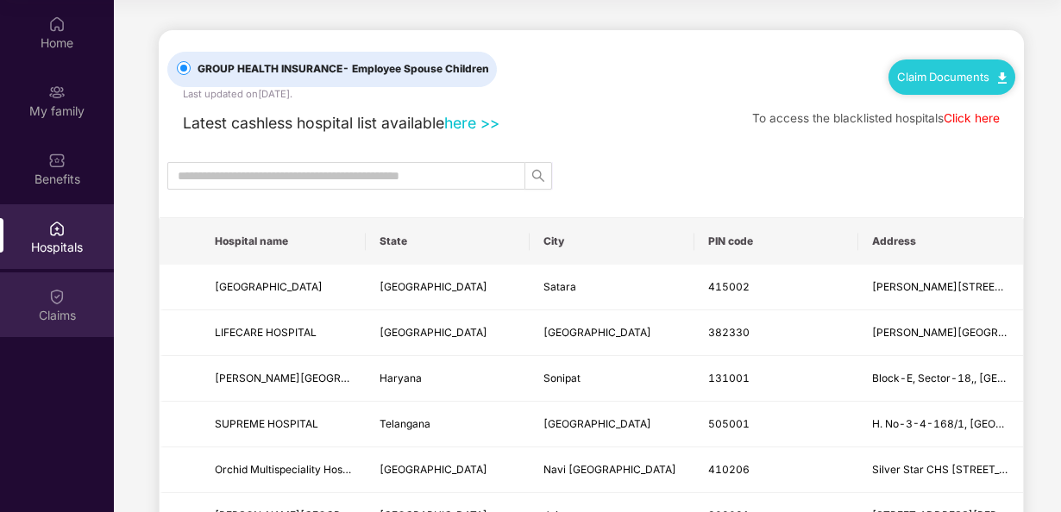
click at [57, 301] on img at bounding box center [56, 296] width 17 height 17
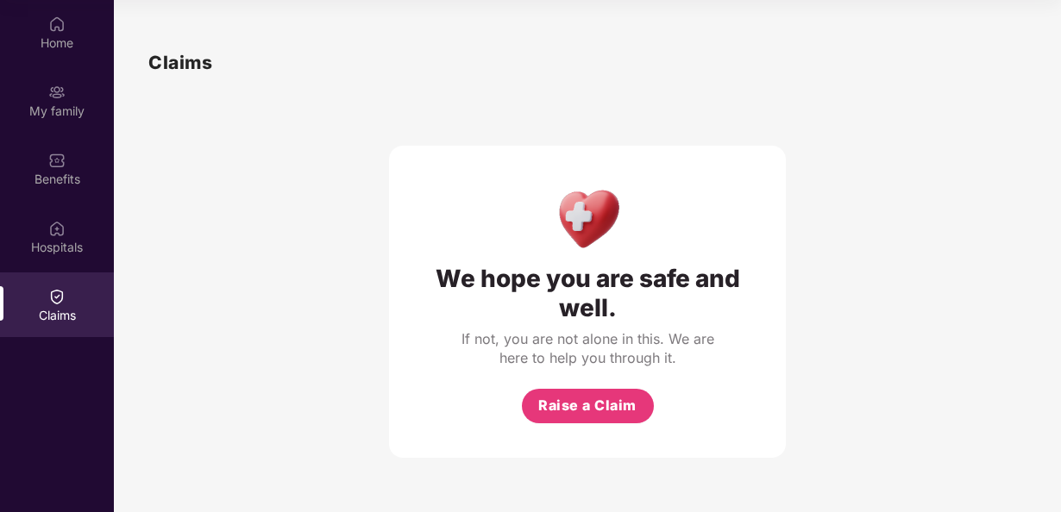
click at [861, 299] on div "We hope you are safe and well. If not, you are not alone in this. We are here t…" at bounding box center [587, 267] width 878 height 381
click at [74, 178] on div "Benefits" at bounding box center [57, 179] width 114 height 17
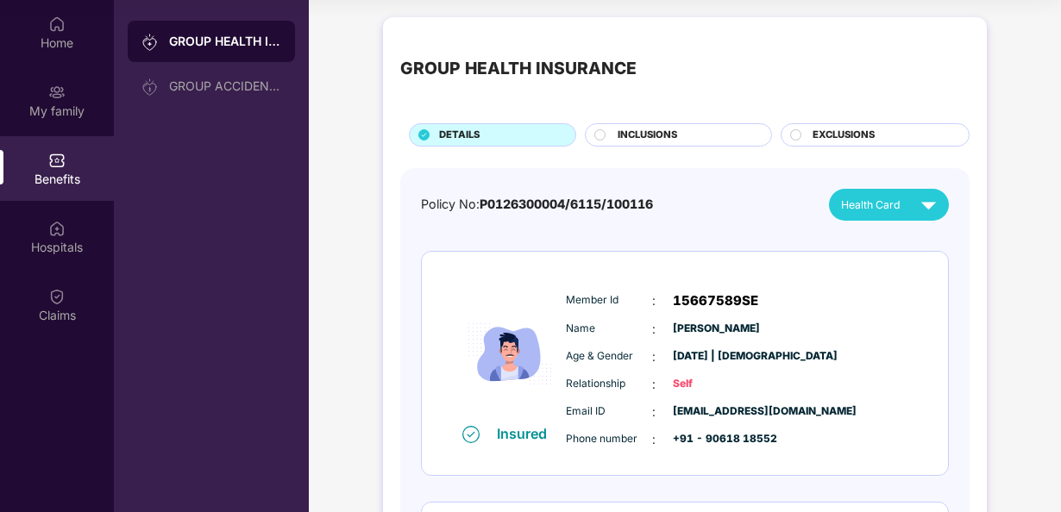
click at [673, 141] on span "INCLUSIONS" at bounding box center [648, 136] width 60 height 16
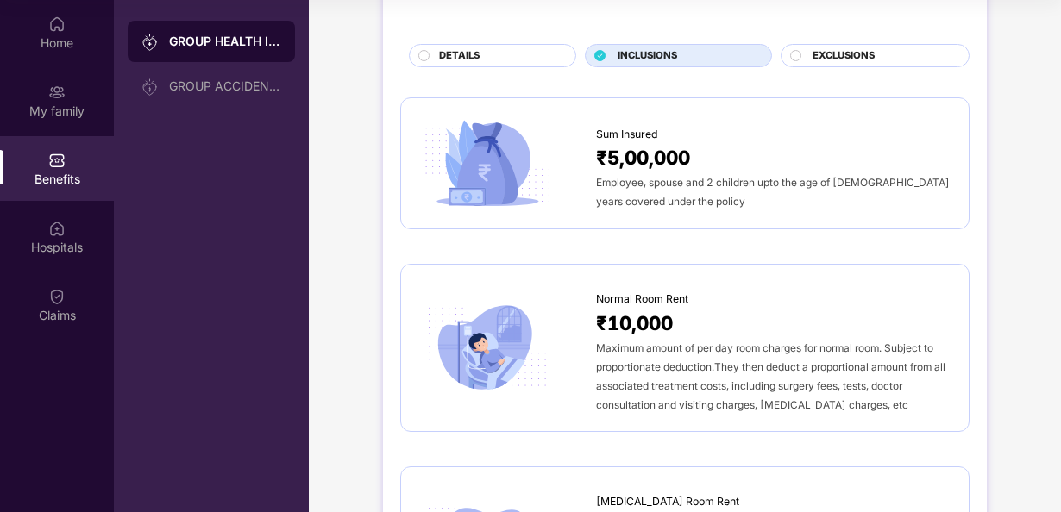
scroll to position [173, 0]
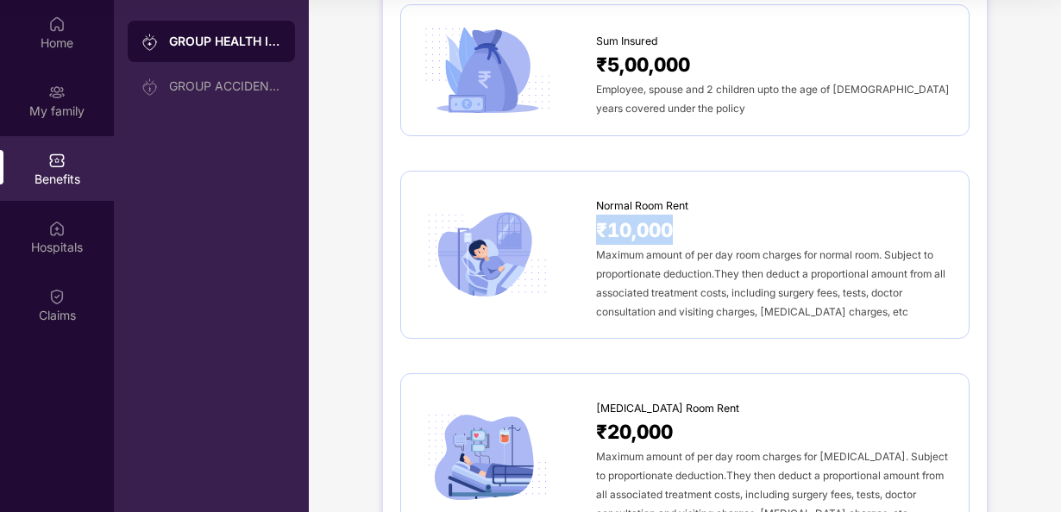
drag, startPoint x: 679, startPoint y: 226, endPoint x: 597, endPoint y: 223, distance: 82.0
click at [597, 223] on div "₹10,000" at bounding box center [773, 230] width 355 height 30
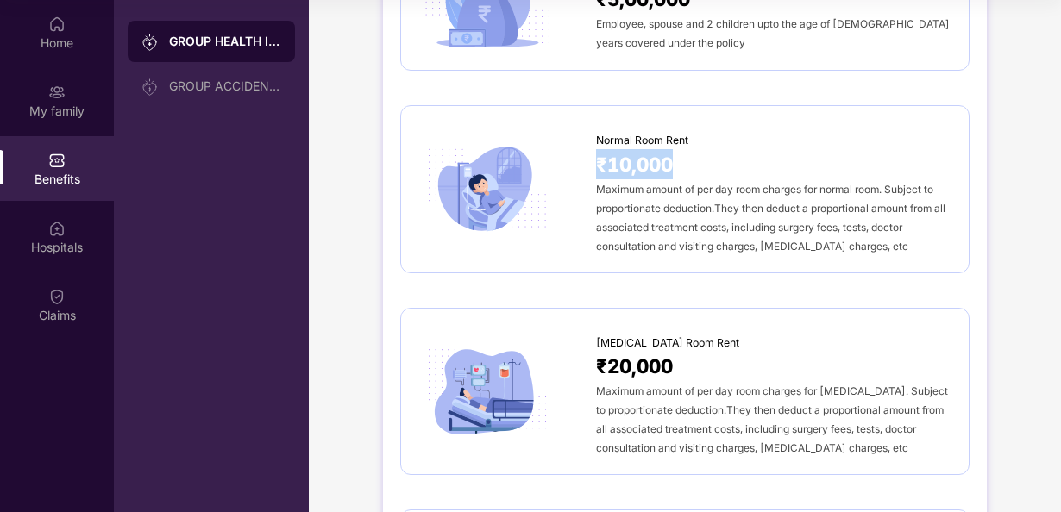
scroll to position [345, 0]
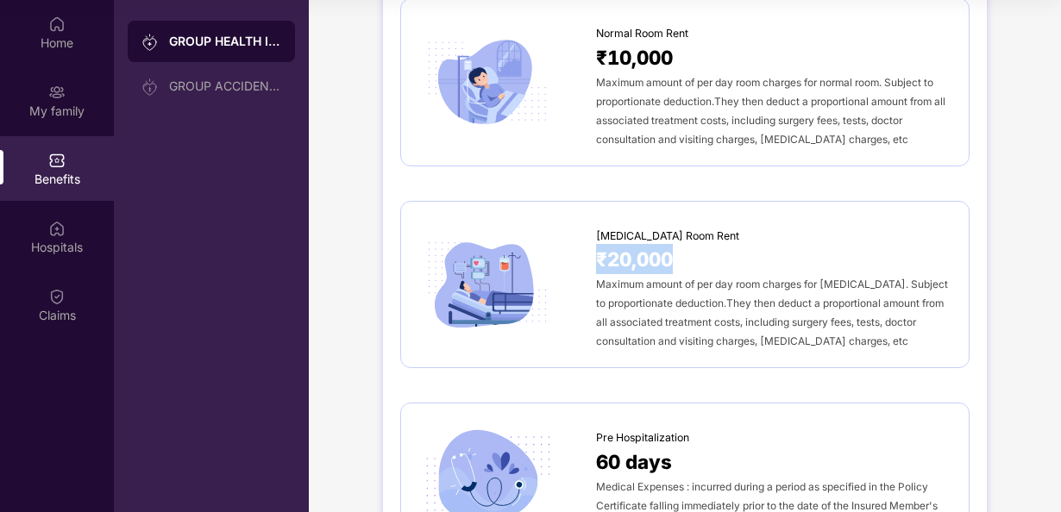
drag, startPoint x: 685, startPoint y: 255, endPoint x: 595, endPoint y: 248, distance: 90.0
click at [596, 248] on div "₹20,000" at bounding box center [773, 259] width 355 height 30
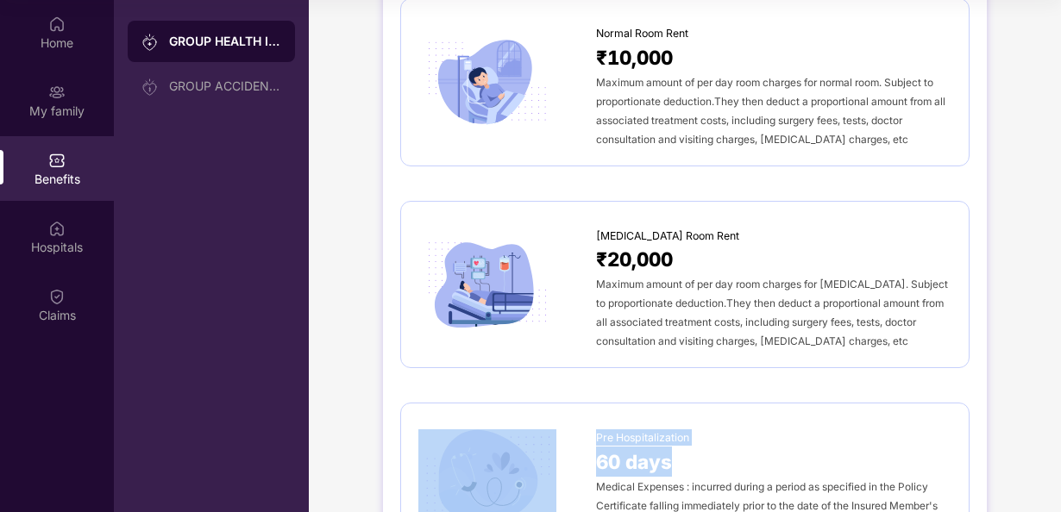
drag, startPoint x: 691, startPoint y: 454, endPoint x: 592, endPoint y: 465, distance: 99.9
click at [592, 465] on div "Pre Hospitalization 60 days Medical Expenses : incurred during a period as spec…" at bounding box center [684, 477] width 533 height 112
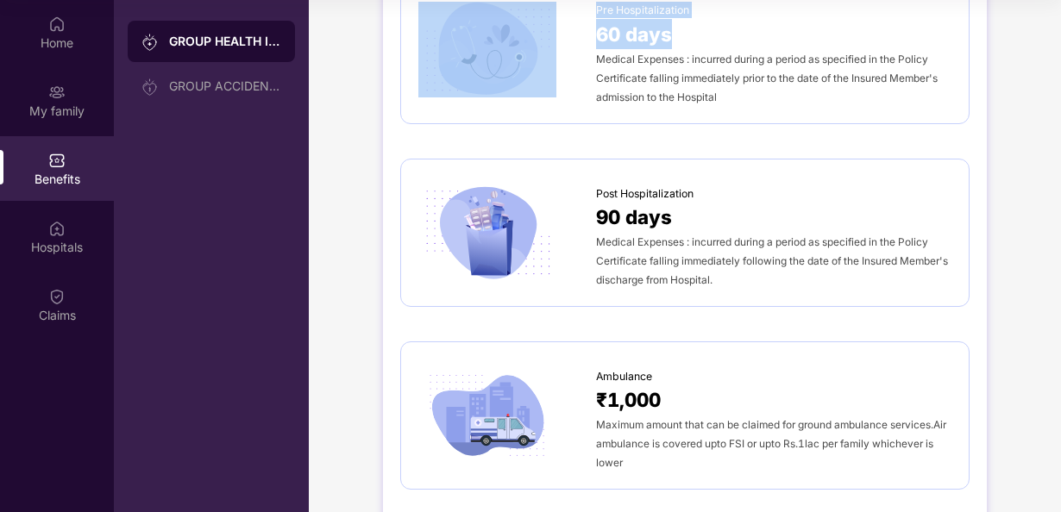
scroll to position [776, 0]
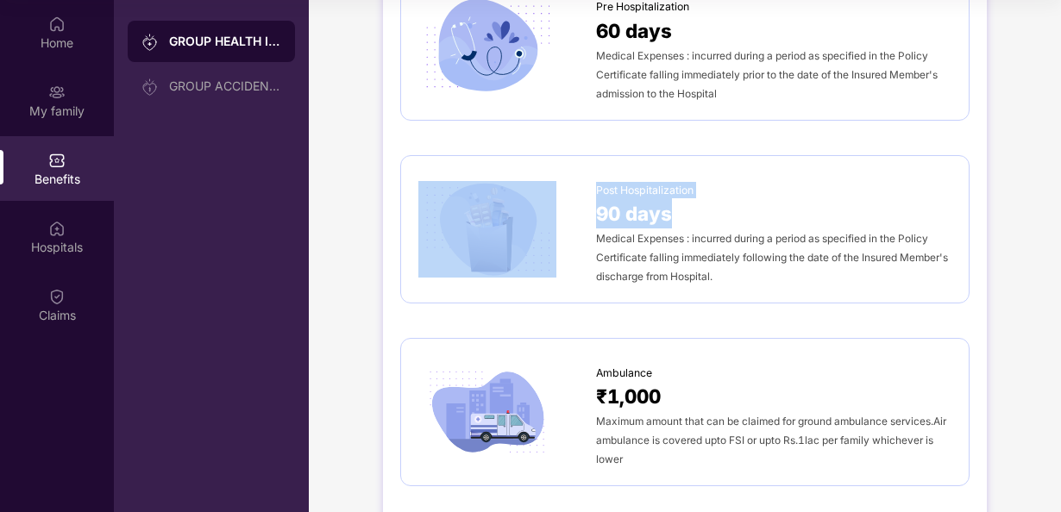
drag, startPoint x: 686, startPoint y: 211, endPoint x: 592, endPoint y: 204, distance: 94.3
click at [592, 204] on div "Post Hospitalization 90 days Medical Expenses : incurred during a period as spe…" at bounding box center [684, 229] width 533 height 112
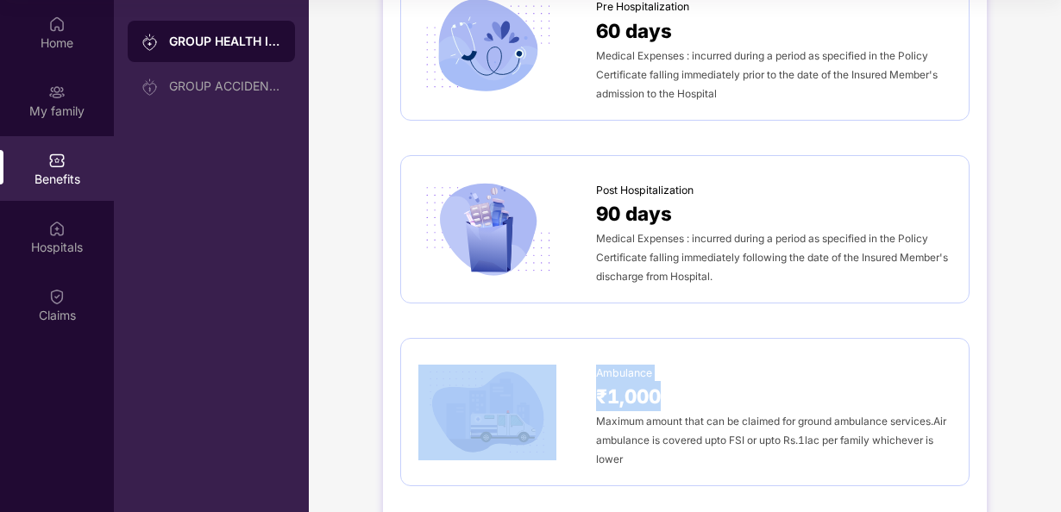
drag, startPoint x: 666, startPoint y: 393, endPoint x: 588, endPoint y: 387, distance: 78.8
click at [588, 387] on div "Ambulance ₹1,000 Maximum amount that can be claimed for ground ambulance servic…" at bounding box center [684, 412] width 533 height 112
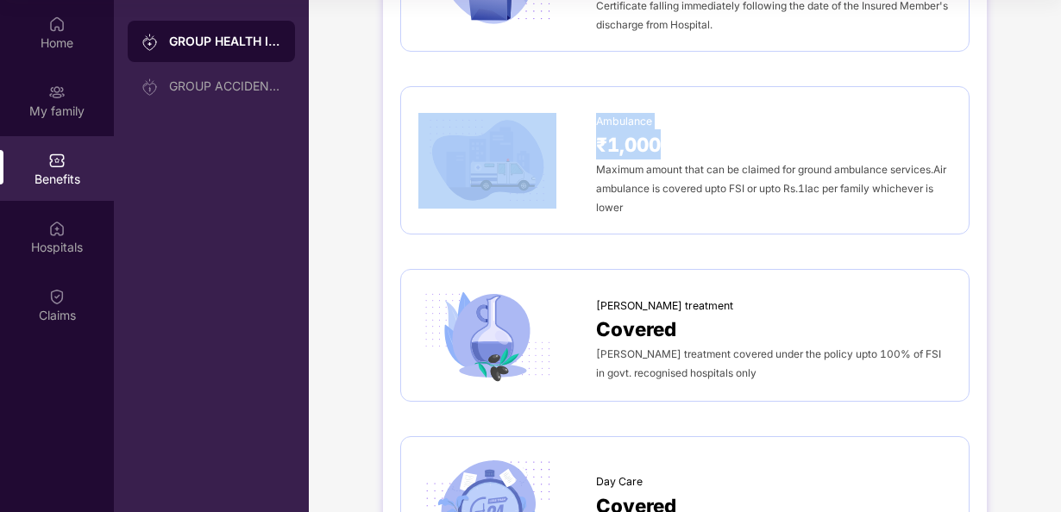
scroll to position [1035, 0]
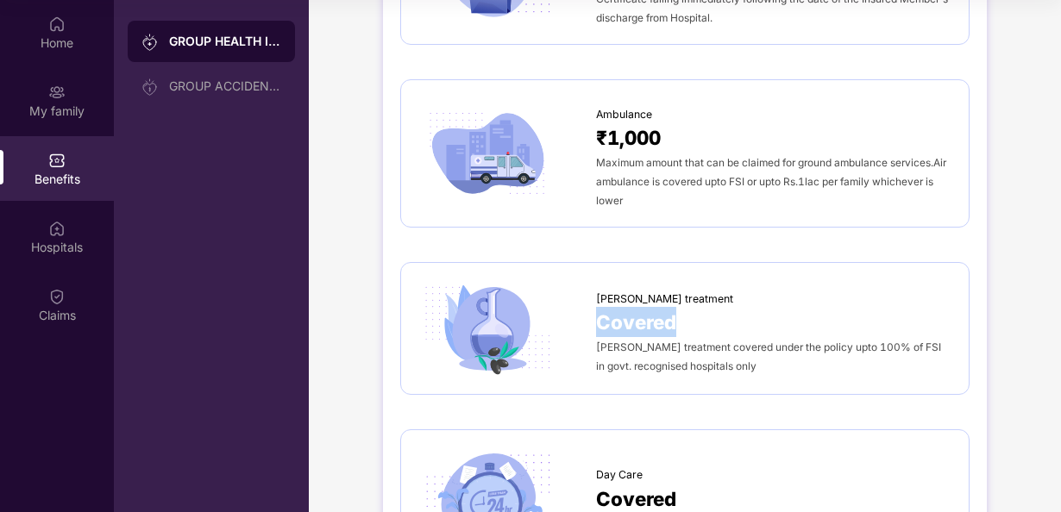
drag, startPoint x: 694, startPoint y: 312, endPoint x: 594, endPoint y: 319, distance: 99.5
click at [596, 319] on div "Covered" at bounding box center [773, 322] width 355 height 30
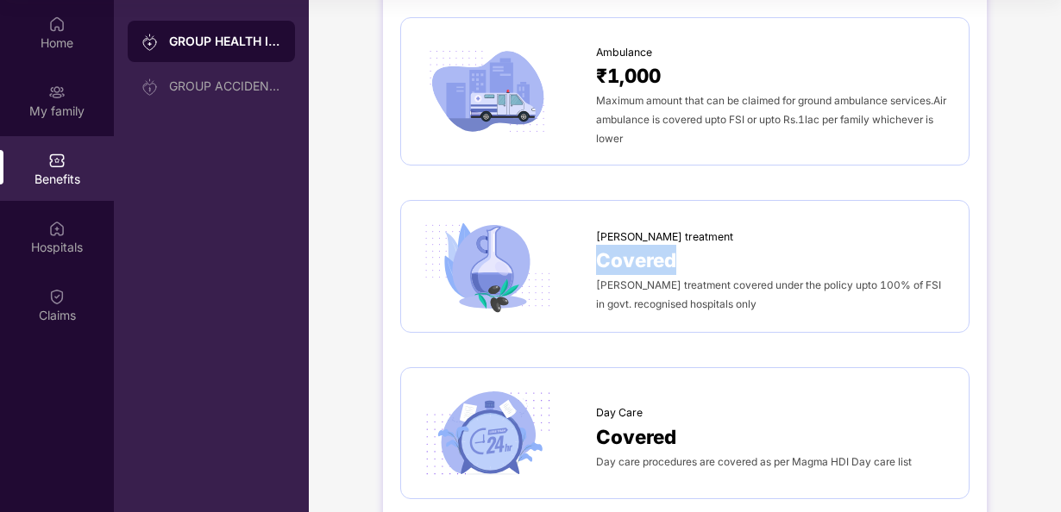
scroll to position [1122, 0]
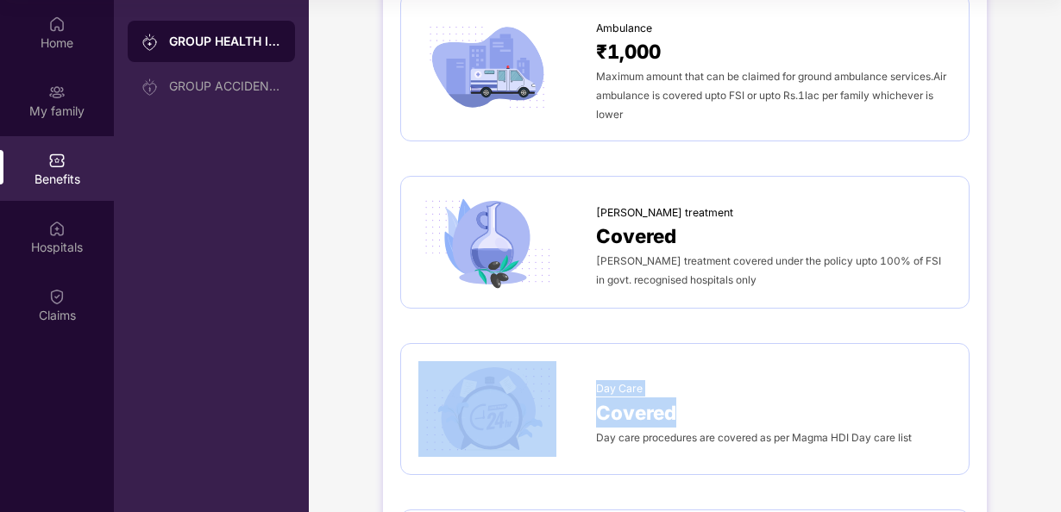
drag, startPoint x: 688, startPoint y: 406, endPoint x: 592, endPoint y: 396, distance: 97.1
click at [592, 396] on div "Day Care Covered Day care procedures are covered as per Magma HDI Day care list" at bounding box center [684, 410] width 533 height 96
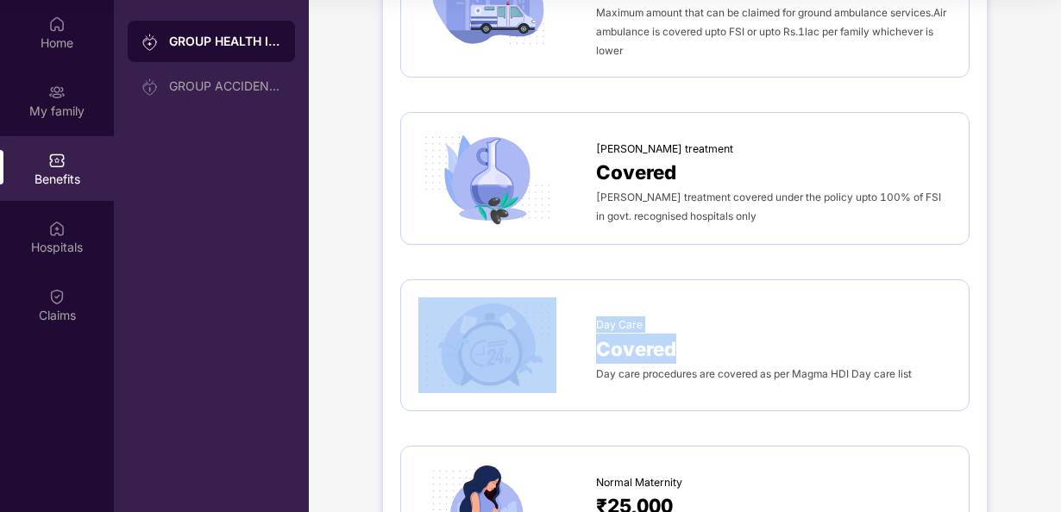
scroll to position [1294, 0]
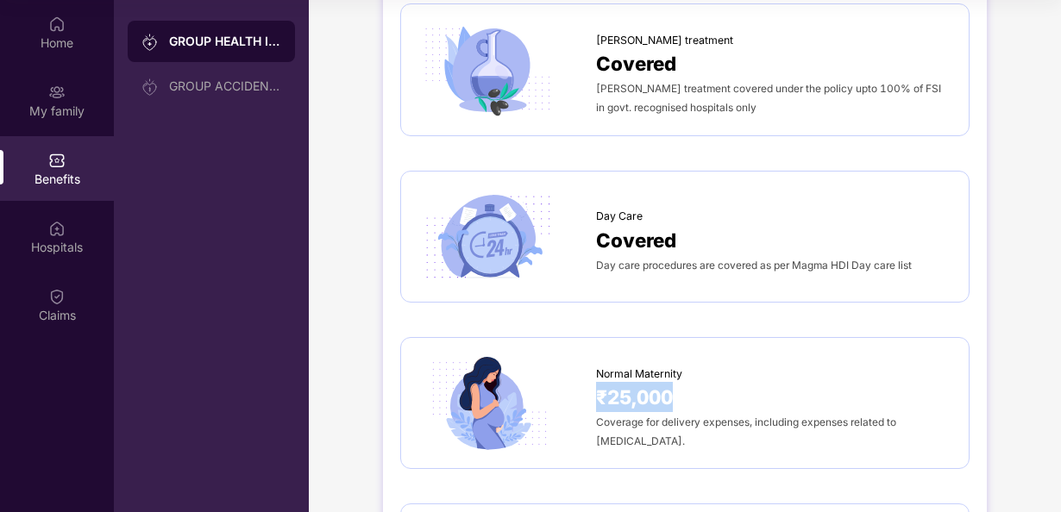
drag, startPoint x: 687, startPoint y: 394, endPoint x: 600, endPoint y: 390, distance: 87.2
click at [600, 390] on div "₹25,000" at bounding box center [773, 397] width 355 height 30
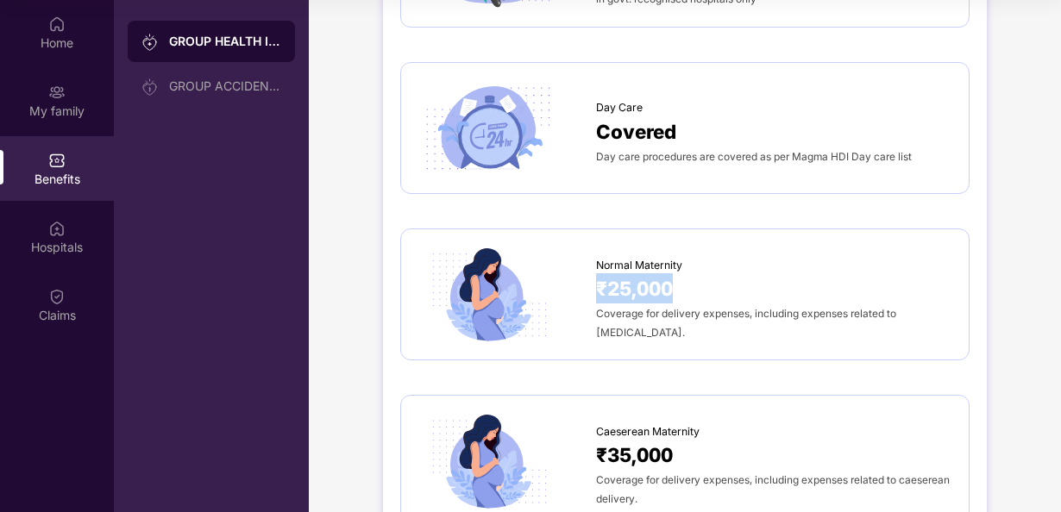
scroll to position [1553, 0]
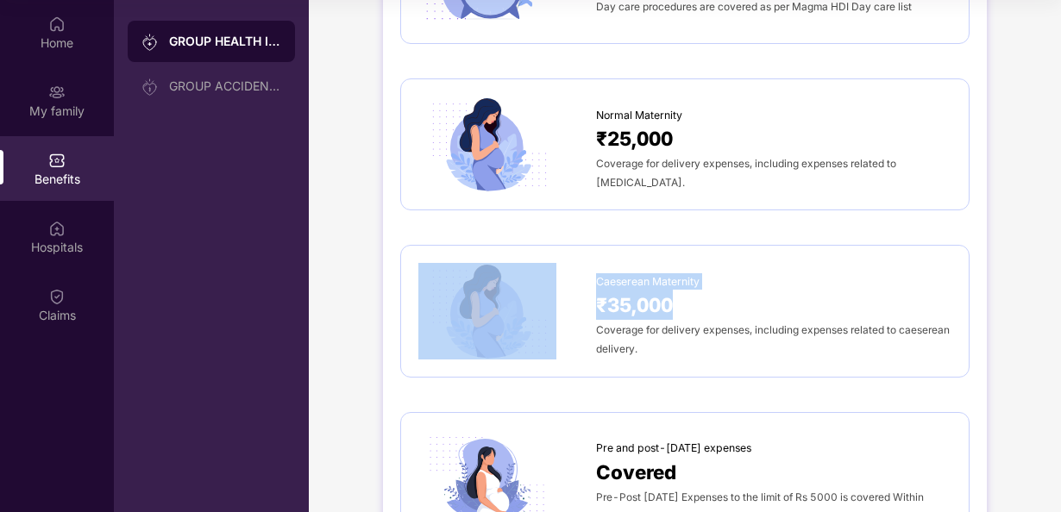
drag, startPoint x: 688, startPoint y: 299, endPoint x: 591, endPoint y: 297, distance: 97.5
click at [591, 297] on div "Caeserean Maternity ₹35,000 Coverage for delivery expenses, including expenses …" at bounding box center [684, 311] width 533 height 96
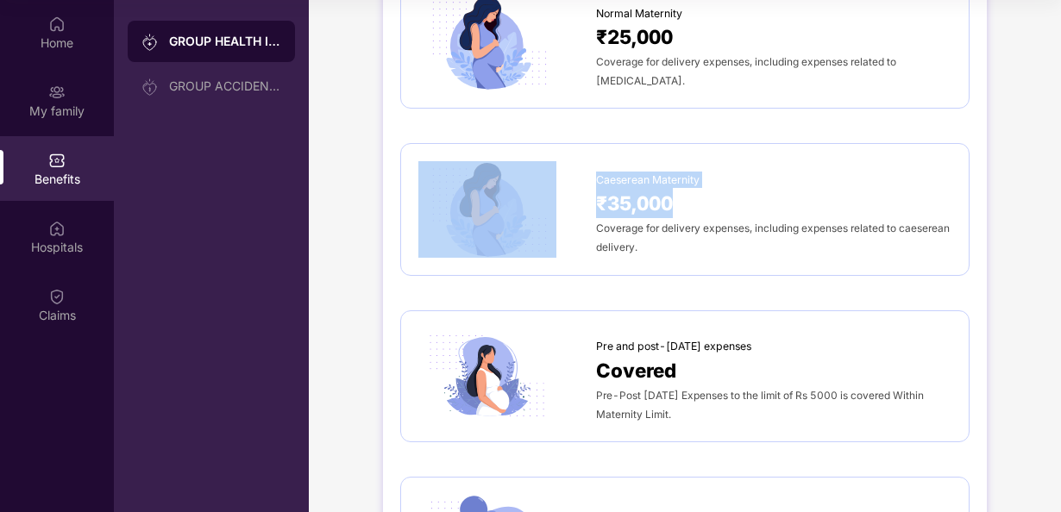
scroll to position [1726, 0]
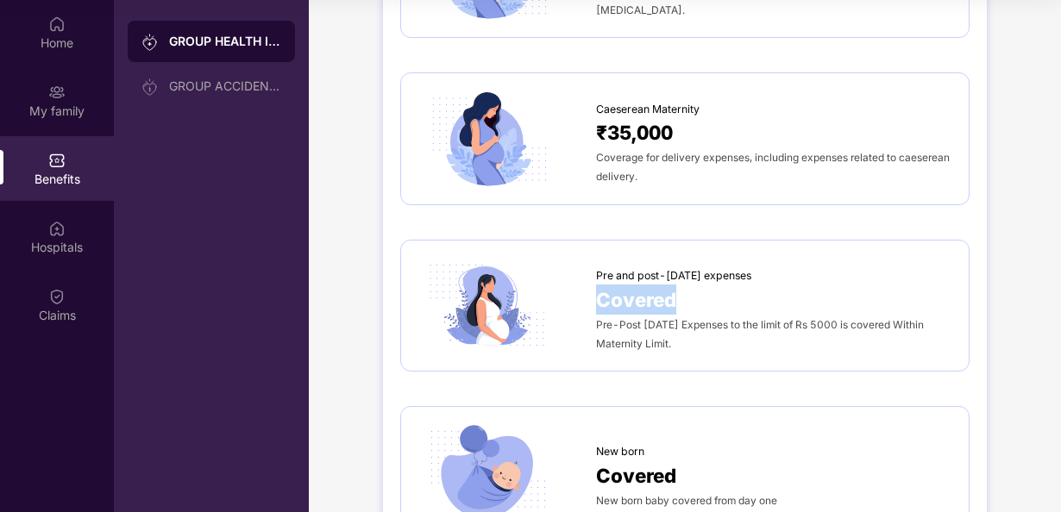
drag, startPoint x: 691, startPoint y: 299, endPoint x: 595, endPoint y: 292, distance: 96.0
click at [596, 292] on div "Covered" at bounding box center [773, 300] width 355 height 30
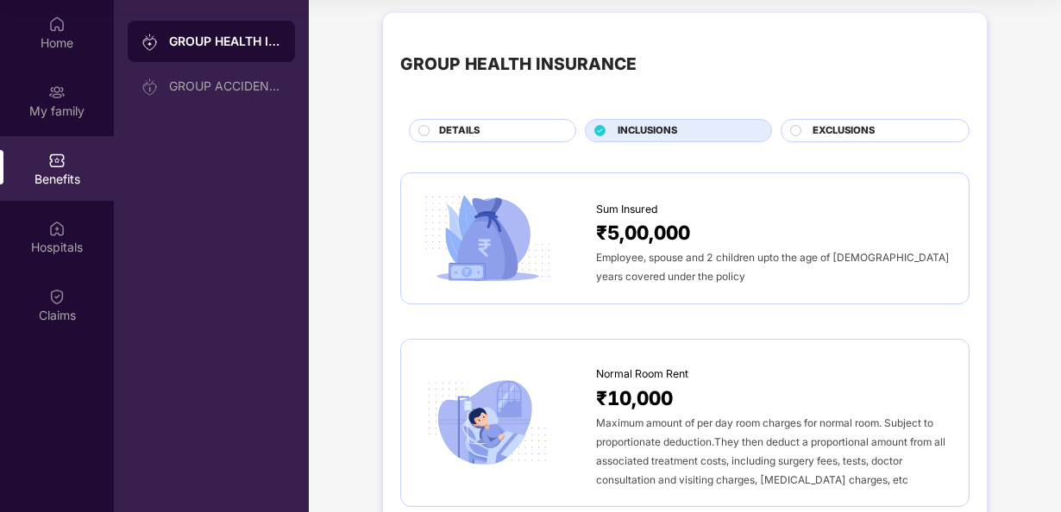
scroll to position [0, 0]
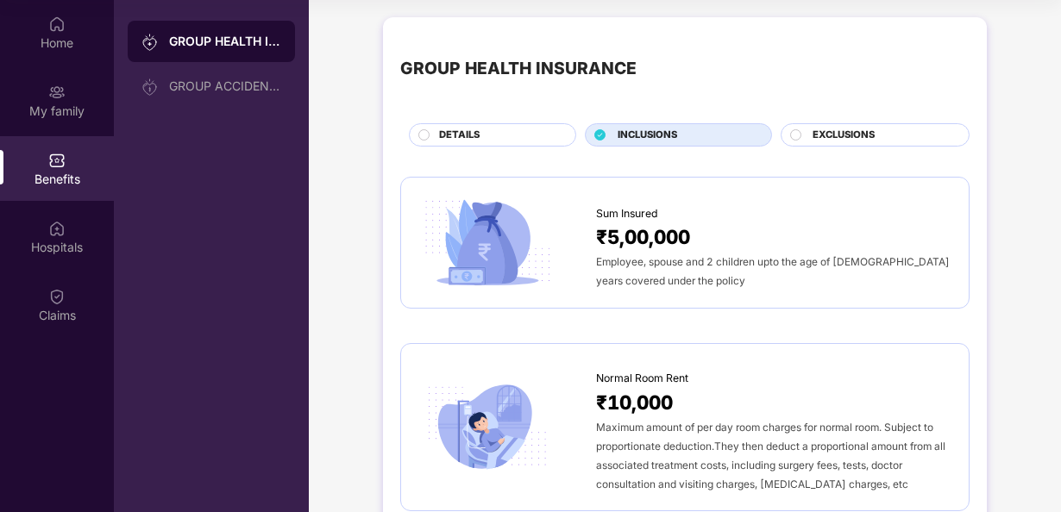
click at [879, 130] on div "EXCLUSIONS" at bounding box center [882, 137] width 156 height 18
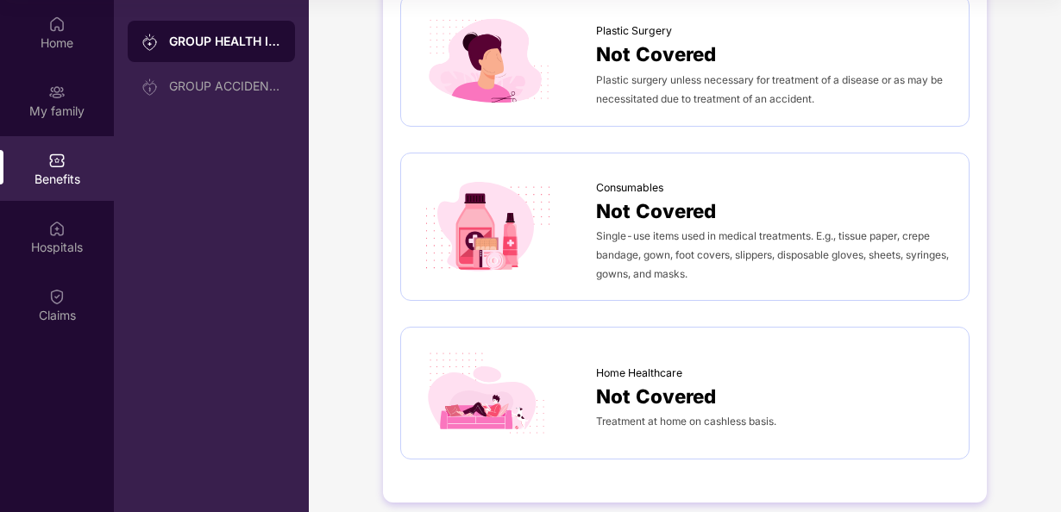
scroll to position [984, 0]
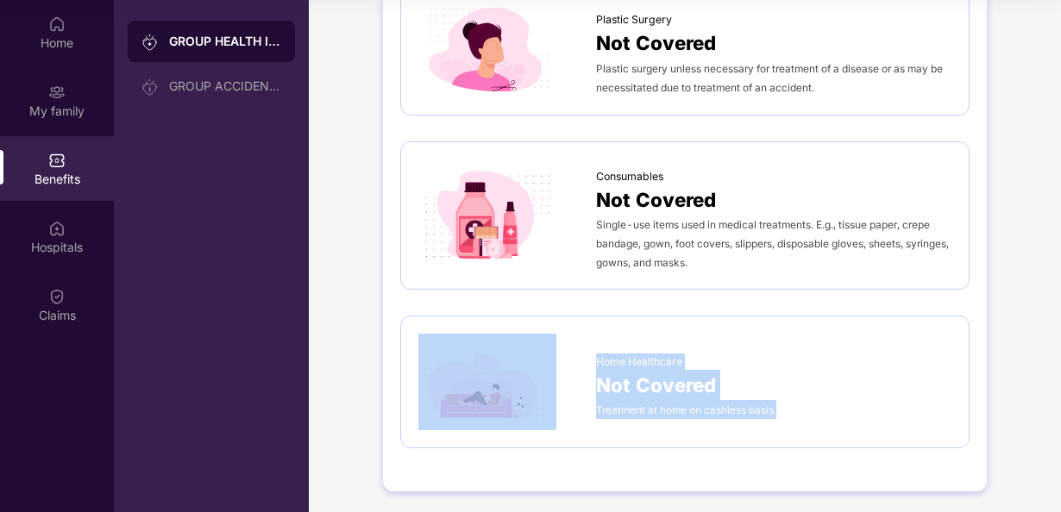
drag, startPoint x: 709, startPoint y: 405, endPoint x: 588, endPoint y: 347, distance: 133.9
click at [588, 347] on div "Home Healthcare Not Covered Treatment at home on cashless basis." at bounding box center [684, 382] width 533 height 96
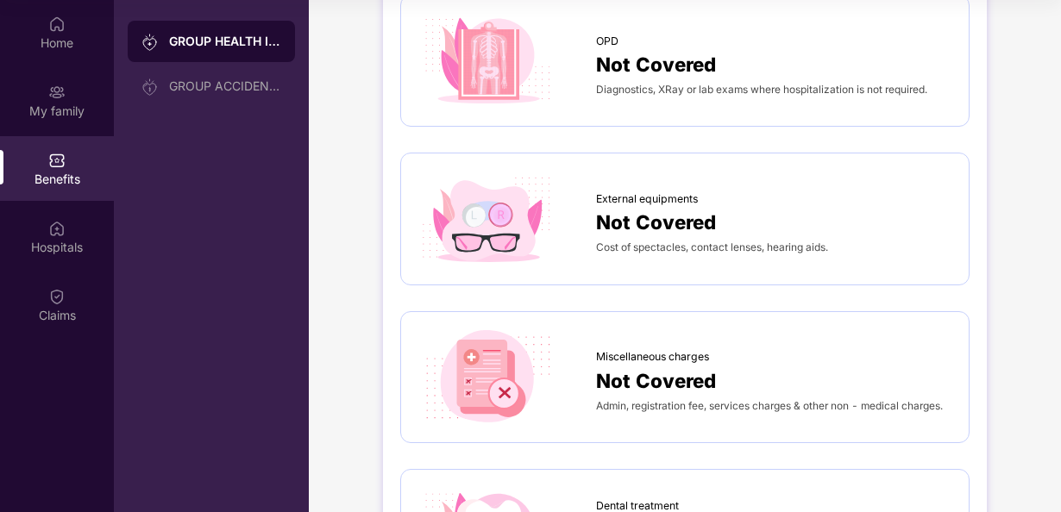
scroll to position [0, 0]
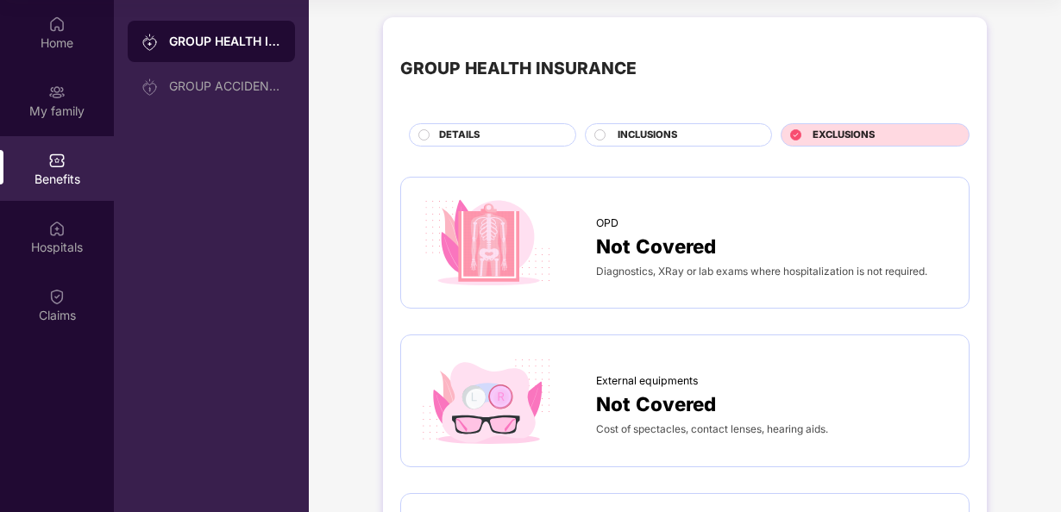
click at [476, 125] on div "DETAILS" at bounding box center [492, 134] width 167 height 23
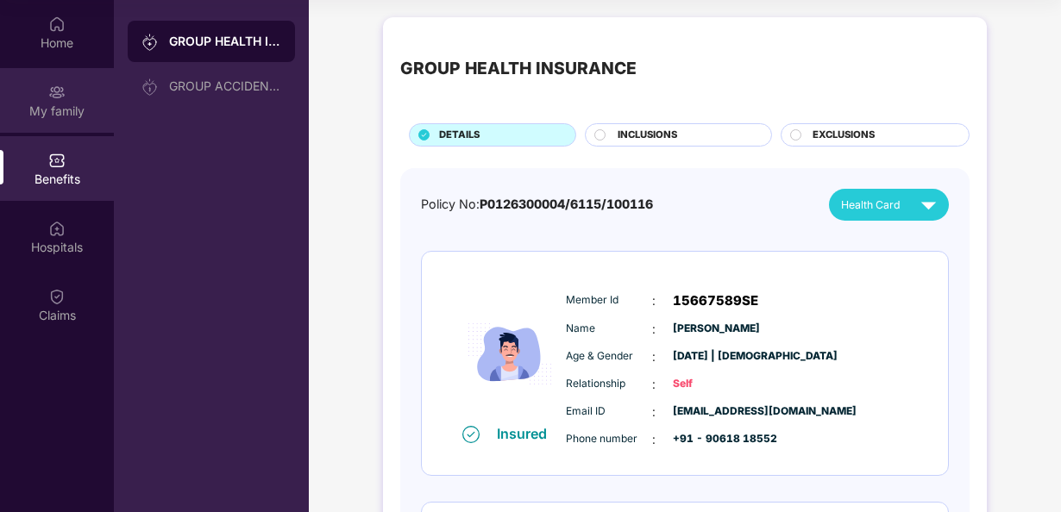
click at [64, 112] on div "My family" at bounding box center [57, 111] width 114 height 17
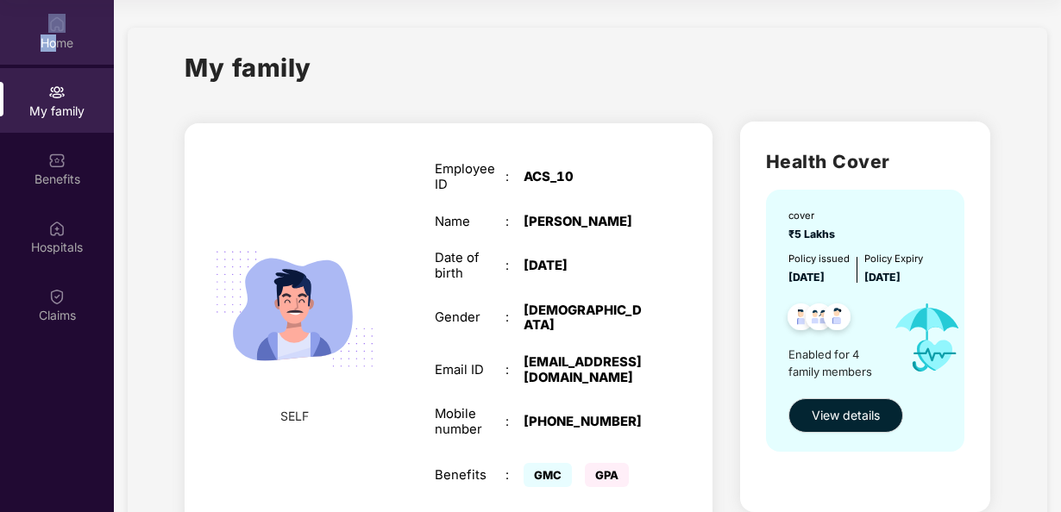
click at [57, 32] on div "Home" at bounding box center [57, 32] width 114 height 65
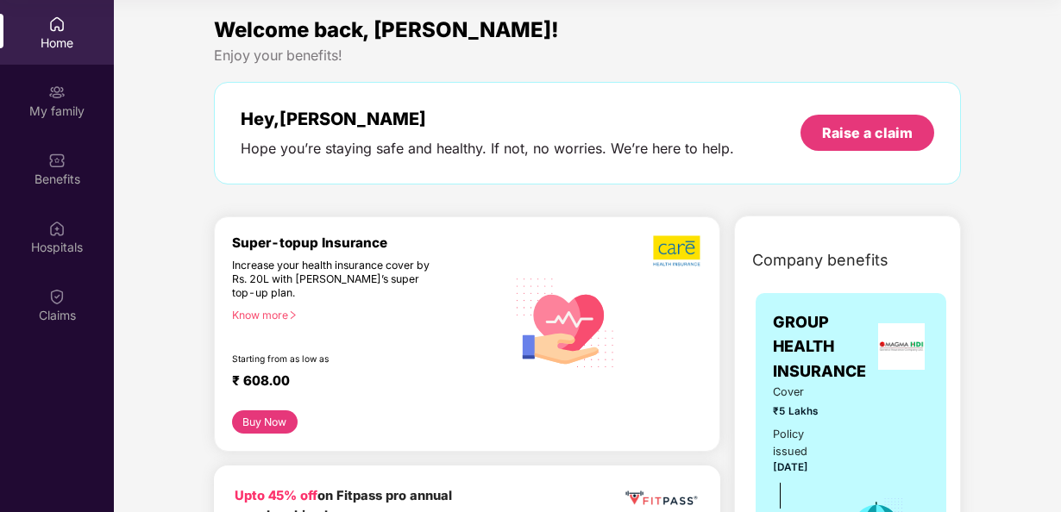
scroll to position [173, 0]
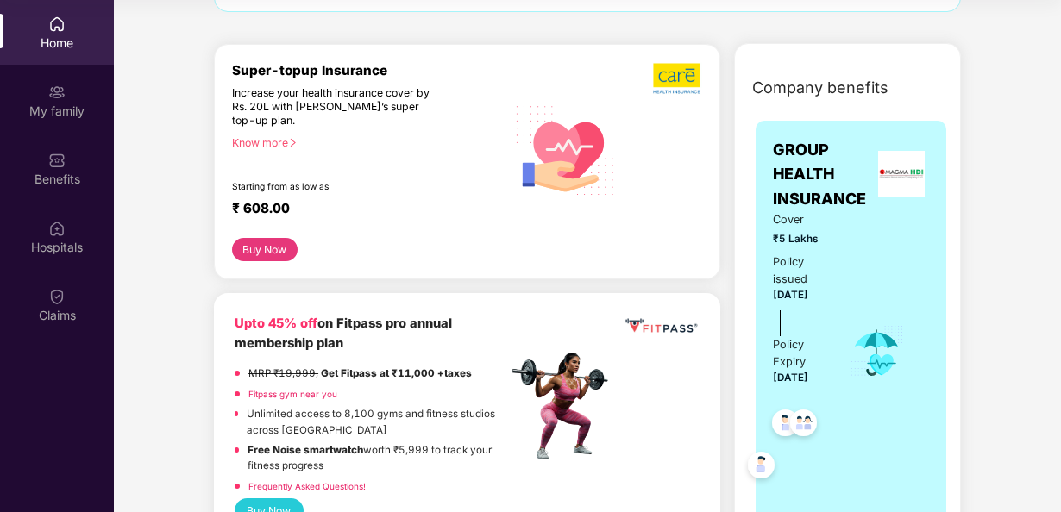
click at [267, 146] on div "Know more" at bounding box center [364, 142] width 264 height 12
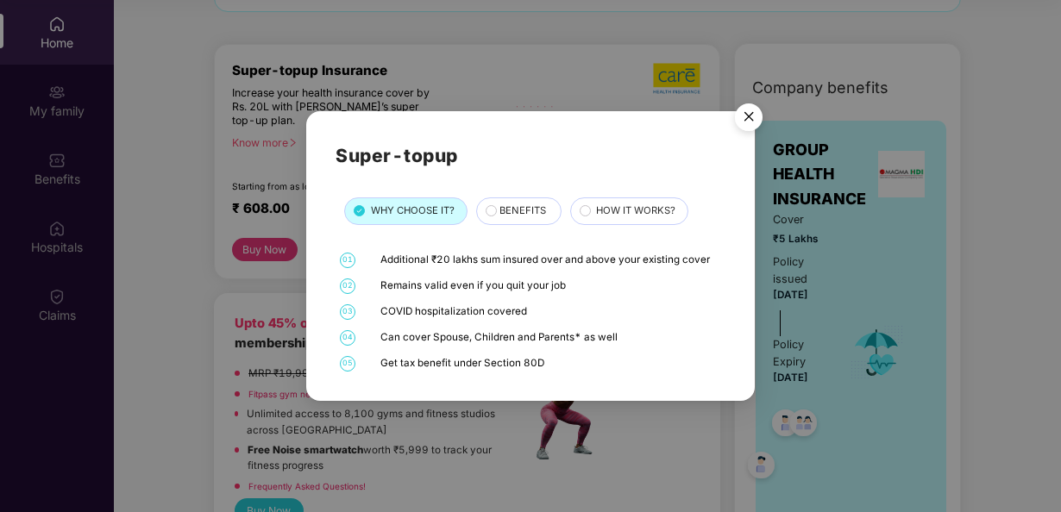
click at [518, 214] on span "BENEFITS" at bounding box center [523, 212] width 47 height 16
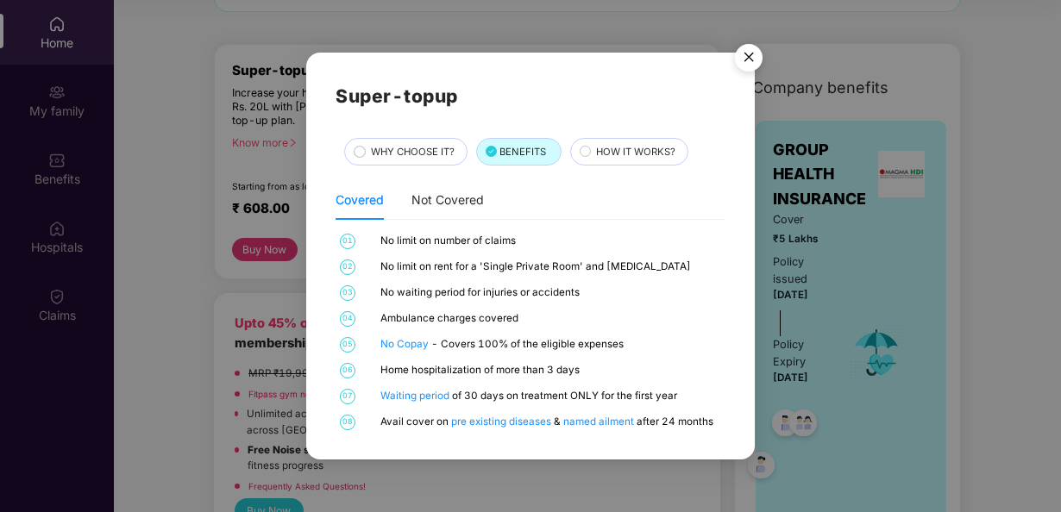
click at [627, 159] on span "HOW IT WORKS?" at bounding box center [635, 153] width 79 height 16
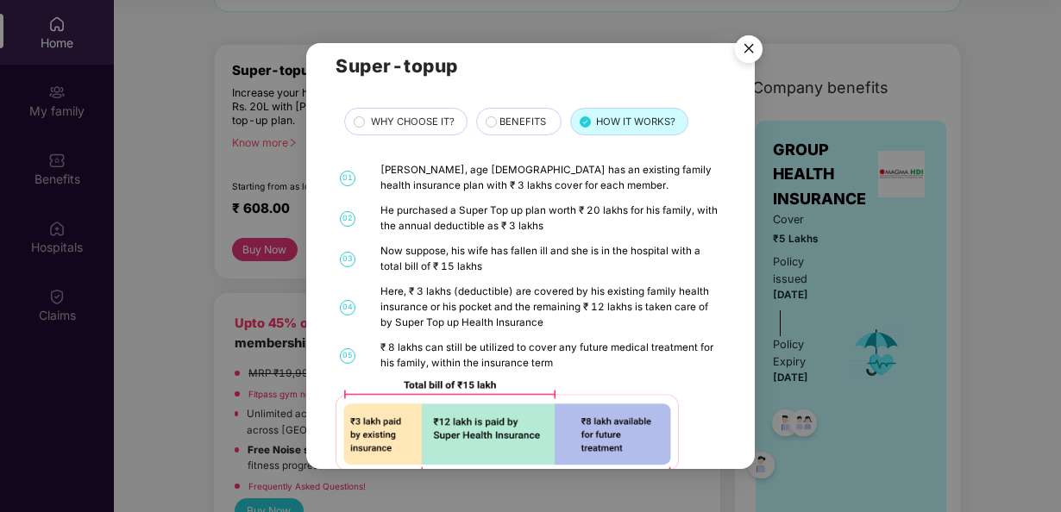
scroll to position [0, 0]
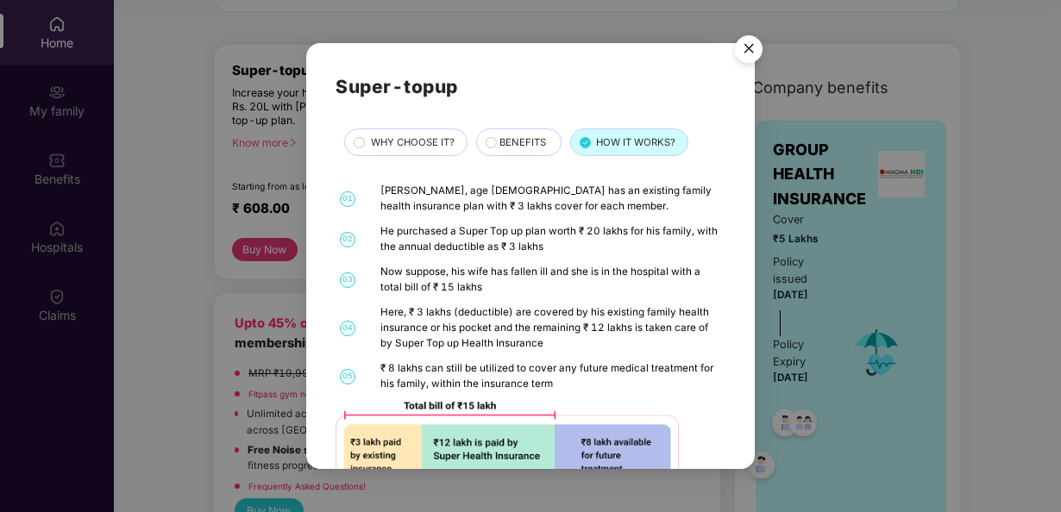
click at [745, 45] on img "Close" at bounding box center [749, 52] width 48 height 48
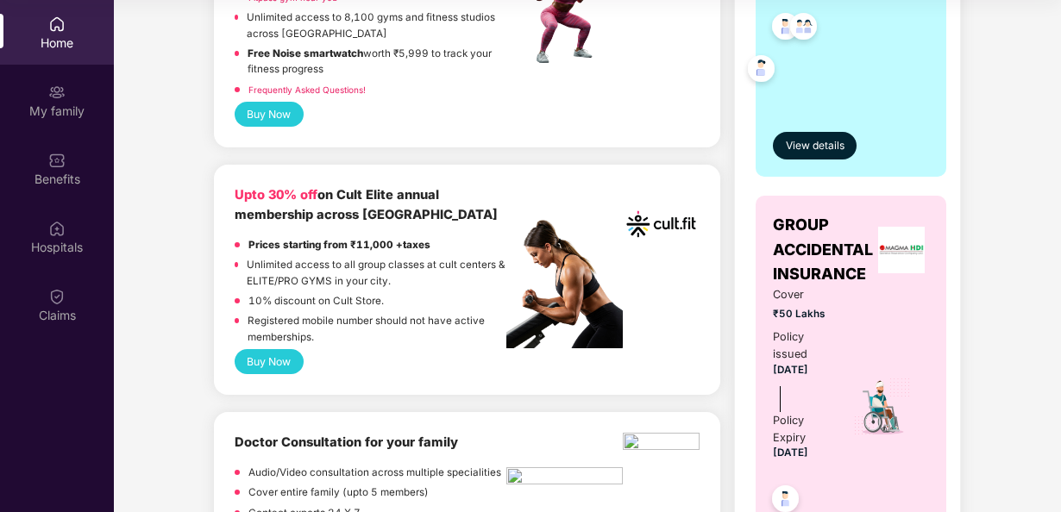
scroll to position [604, 0]
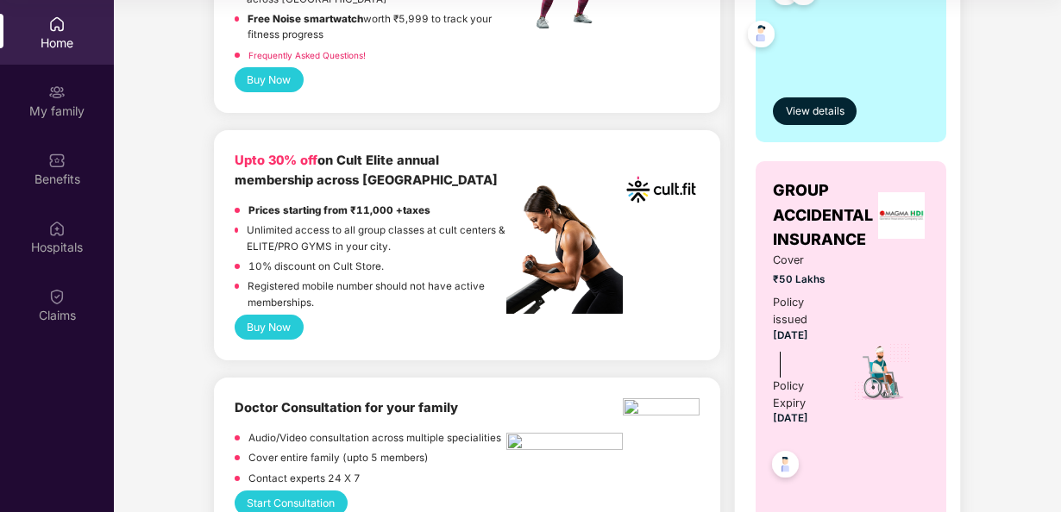
click at [272, 330] on button "Buy Now" at bounding box center [269, 327] width 69 height 25
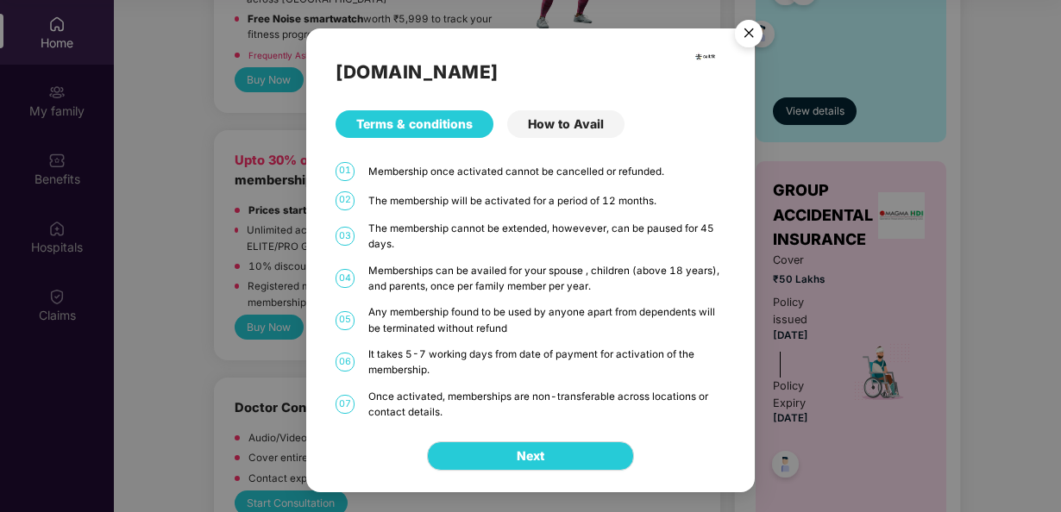
click at [570, 126] on div "How to Avail" at bounding box center [565, 124] width 117 height 28
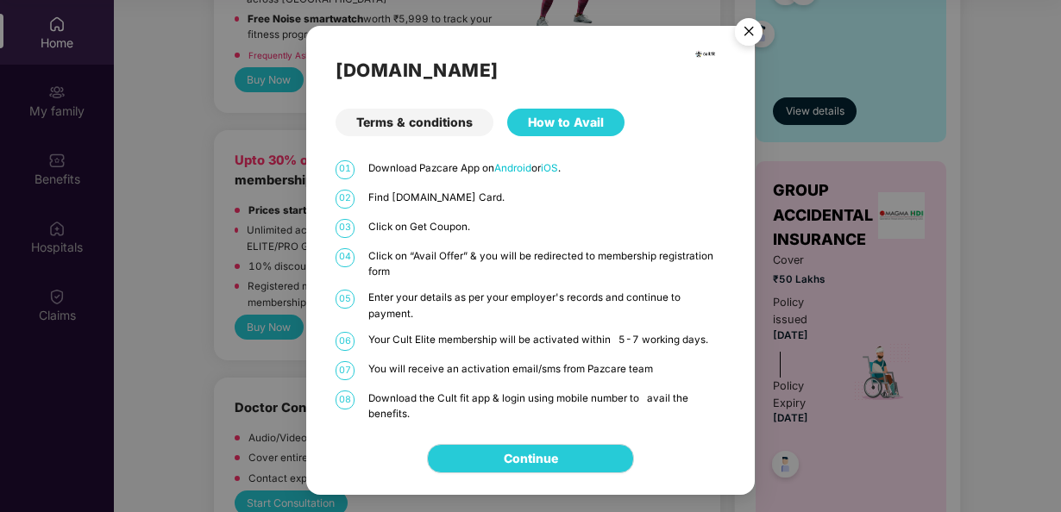
drag, startPoint x: 746, startPoint y: 32, endPoint x: 739, endPoint y: 38, distance: 9.8
click at [745, 32] on img "Close" at bounding box center [749, 34] width 48 height 48
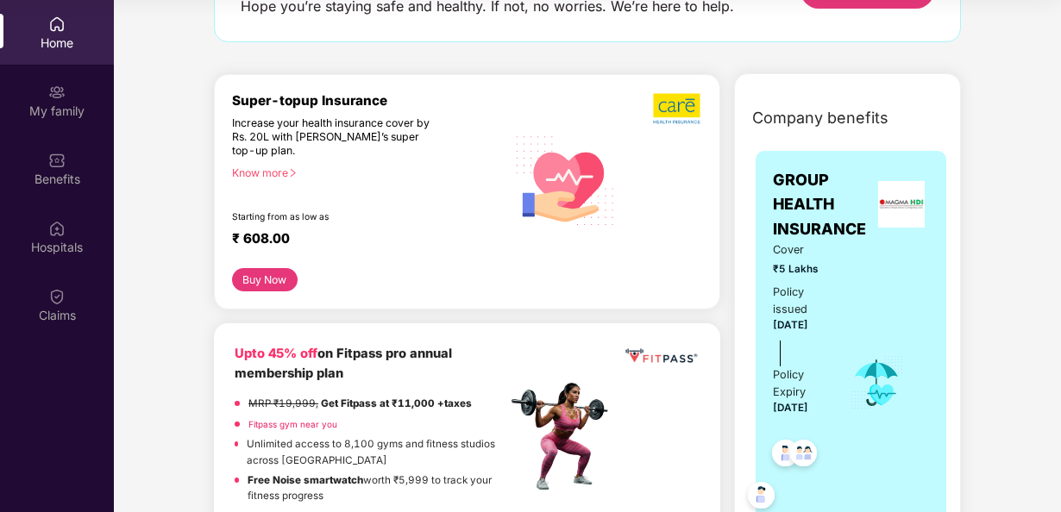
scroll to position [0, 0]
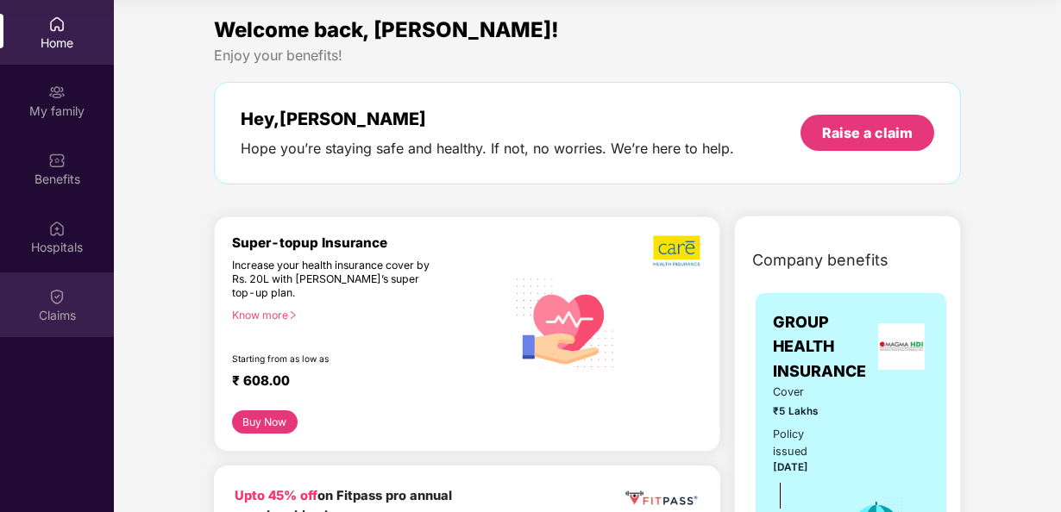
click at [66, 308] on div "Claims" at bounding box center [57, 315] width 114 height 17
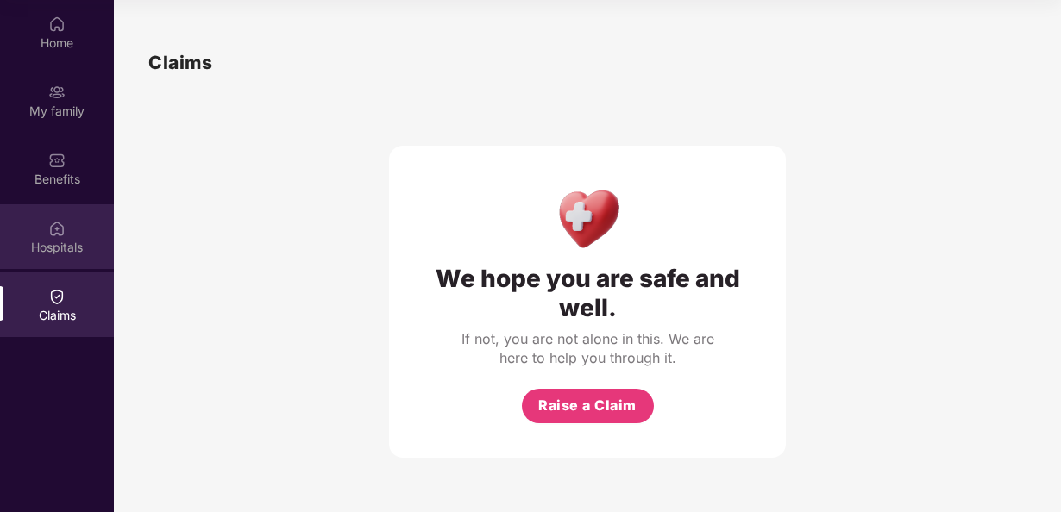
click at [74, 240] on div "Hospitals" at bounding box center [57, 247] width 114 height 17
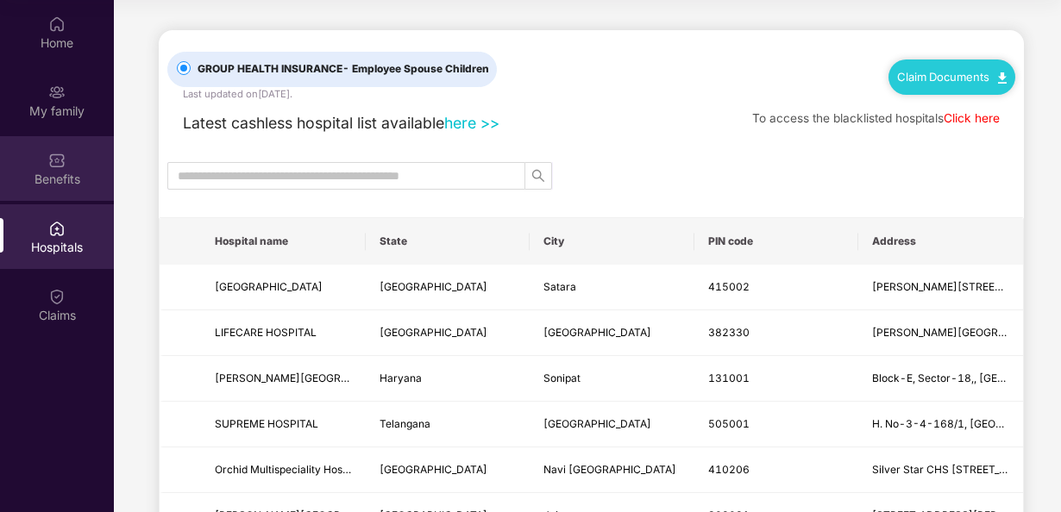
click at [53, 171] on div "Benefits" at bounding box center [57, 179] width 114 height 17
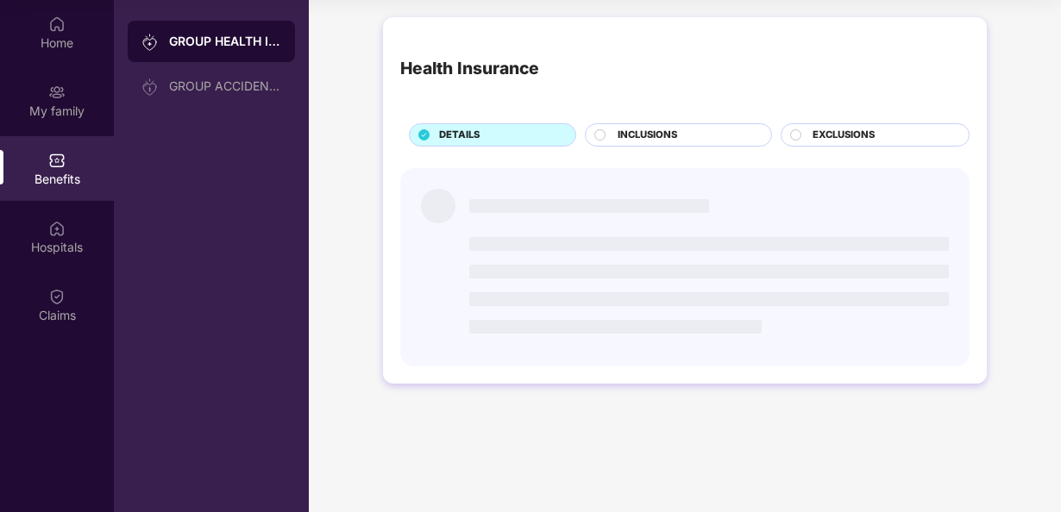
drag, startPoint x: 62, startPoint y: 110, endPoint x: 62, endPoint y: 66, distance: 44.9
click at [63, 107] on div "My family" at bounding box center [57, 111] width 114 height 17
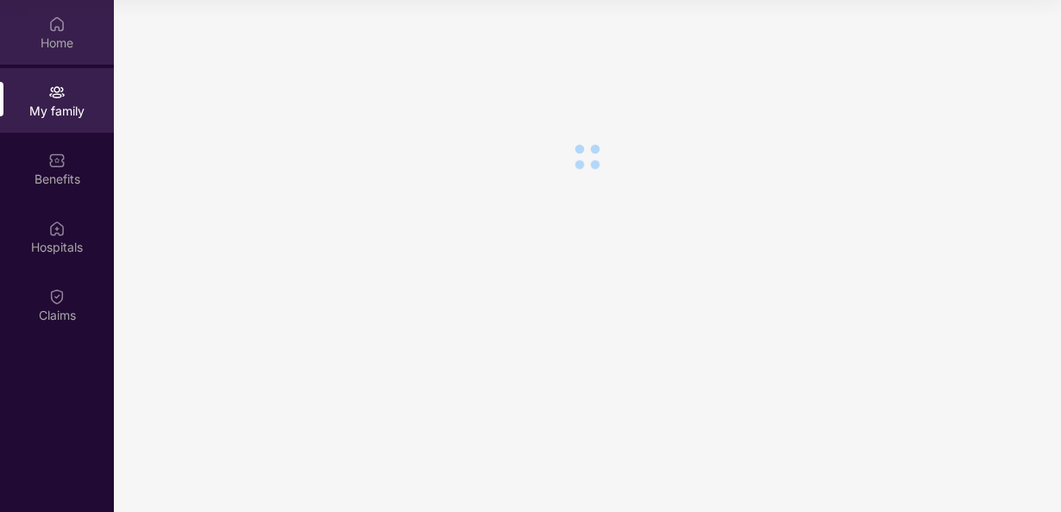
click at [59, 53] on div "Home" at bounding box center [57, 32] width 114 height 65
